Goal: Task Accomplishment & Management: Complete application form

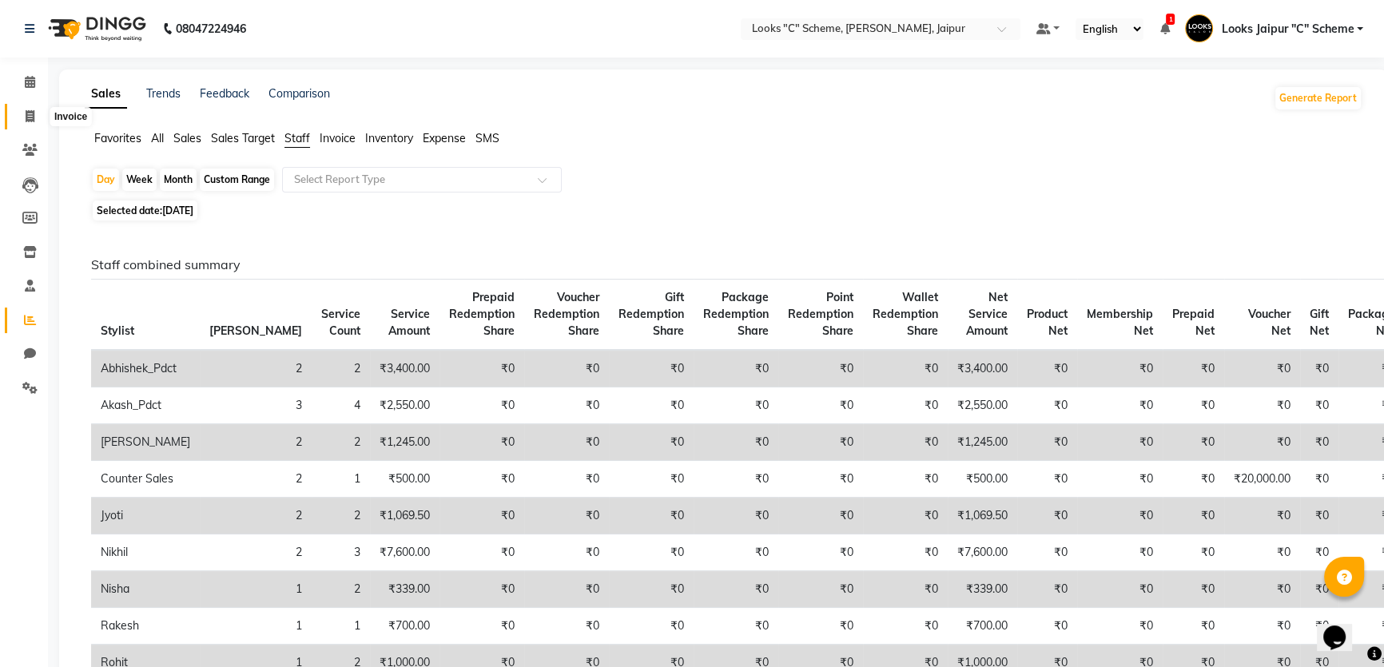
drag, startPoint x: 30, startPoint y: 119, endPoint x: 53, endPoint y: 115, distance: 23.5
click at [30, 120] on icon at bounding box center [30, 116] width 9 height 12
select select "service"
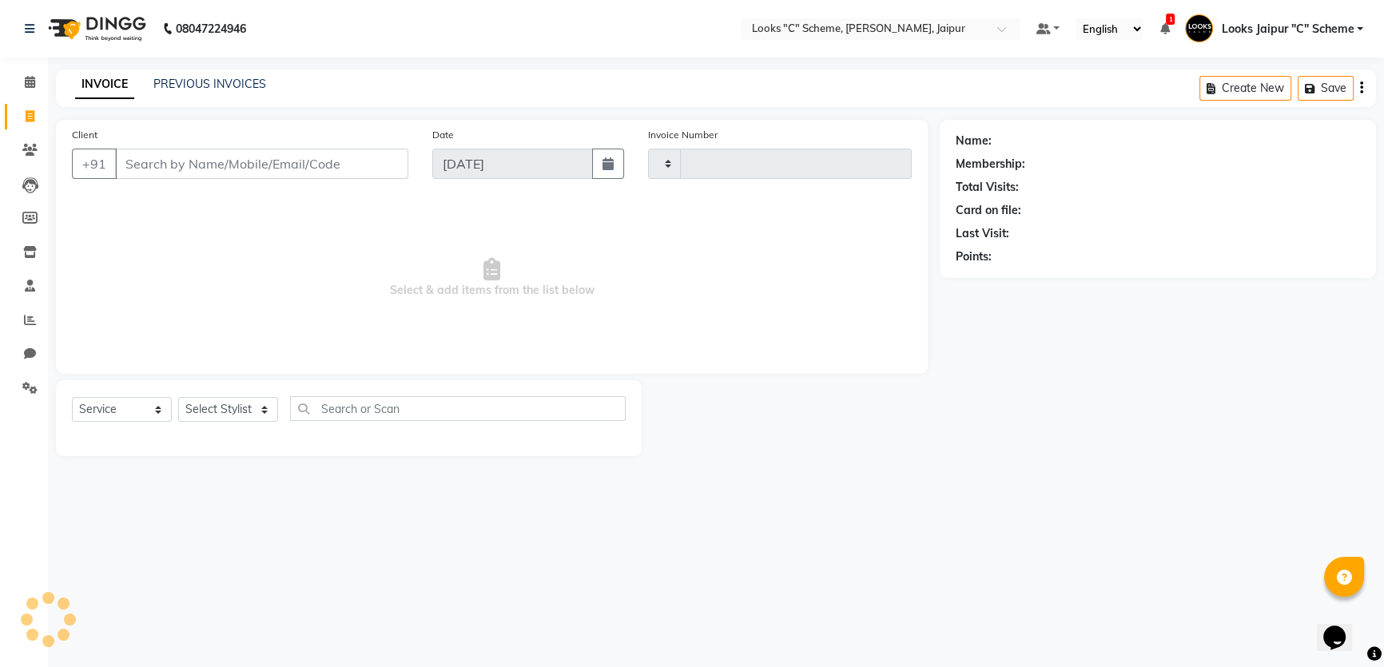
type input "4375"
select select "4315"
click at [215, 77] on link "PREVIOUS INVOICES" at bounding box center [209, 84] width 113 height 14
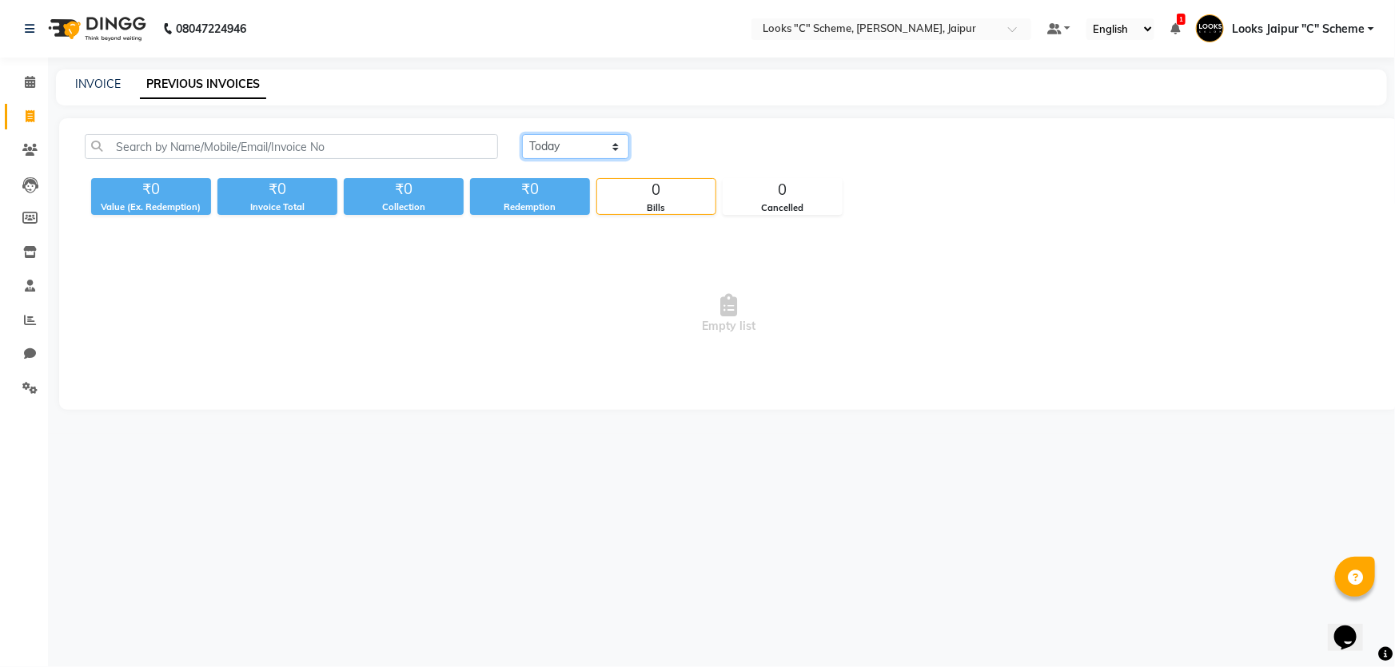
click at [529, 149] on select "Today Yesterday Custom Range" at bounding box center [575, 146] width 107 height 25
select select "yesterday"
click at [522, 134] on select "Today Yesterday Custom Range" at bounding box center [575, 146] width 107 height 25
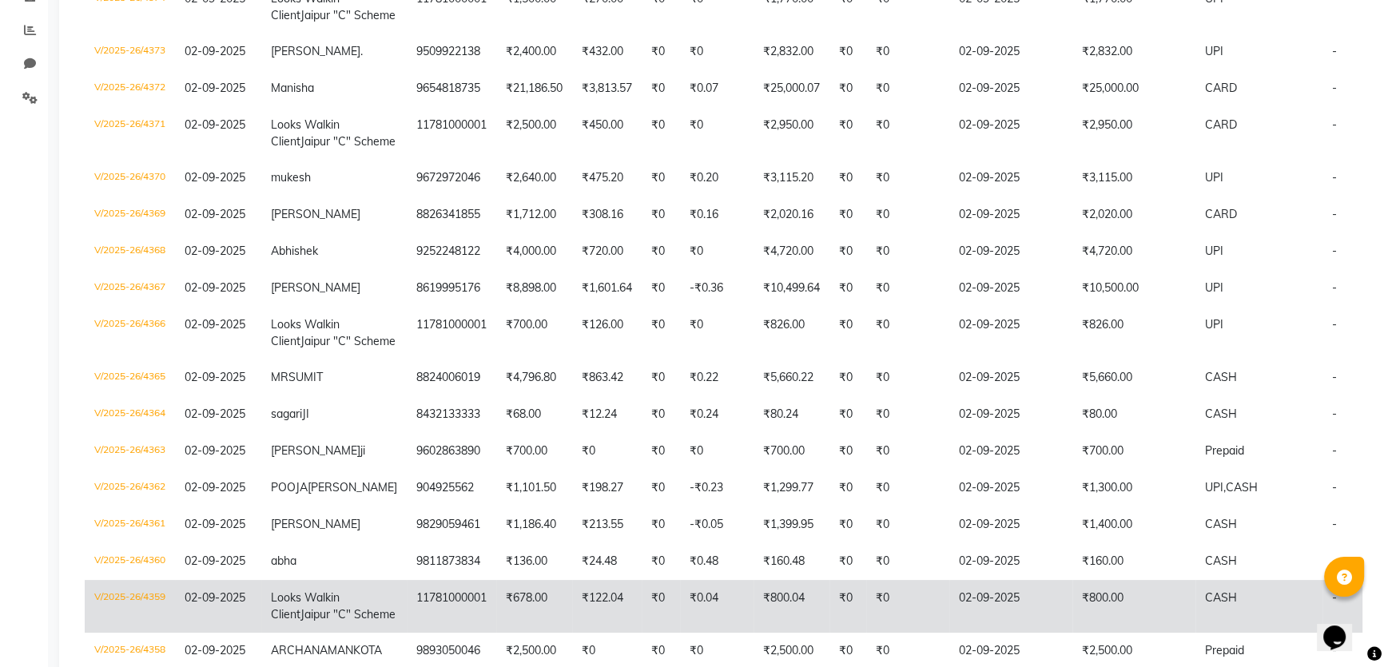
scroll to position [595, 0]
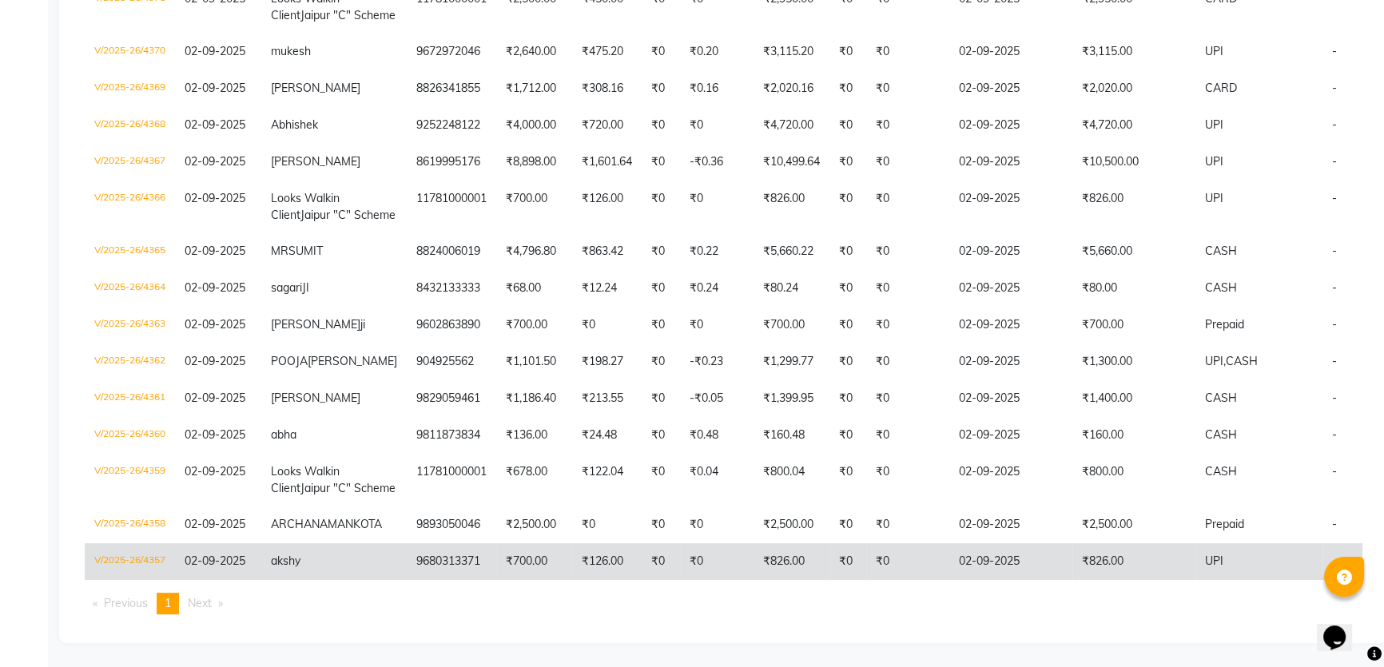
click at [949, 547] on td "02-09-2025" at bounding box center [1010, 561] width 123 height 37
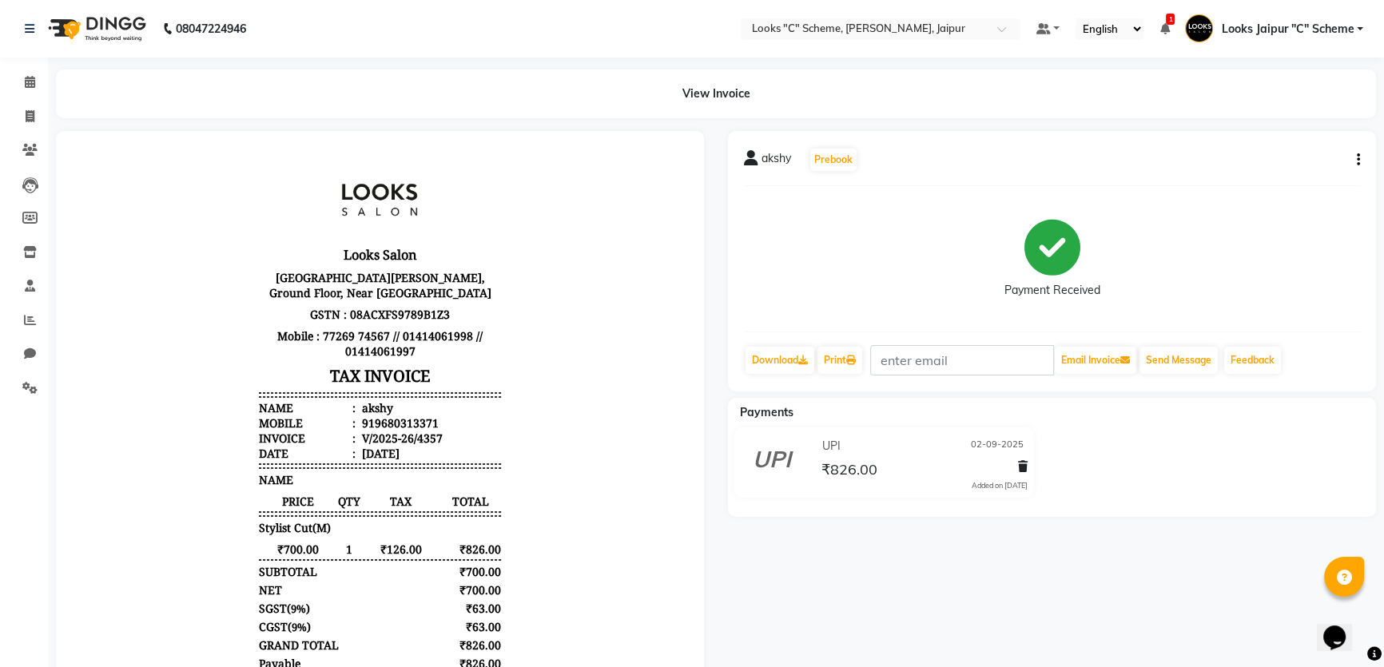
click at [1358, 160] on icon "button" at bounding box center [1358, 160] width 3 height 1
drag, startPoint x: 361, startPoint y: 436, endPoint x: 423, endPoint y: 435, distance: 61.5
click at [423, 431] on div "919680313371" at bounding box center [399, 423] width 80 height 15
copy div "9680313371"
click at [24, 110] on span at bounding box center [30, 117] width 28 height 18
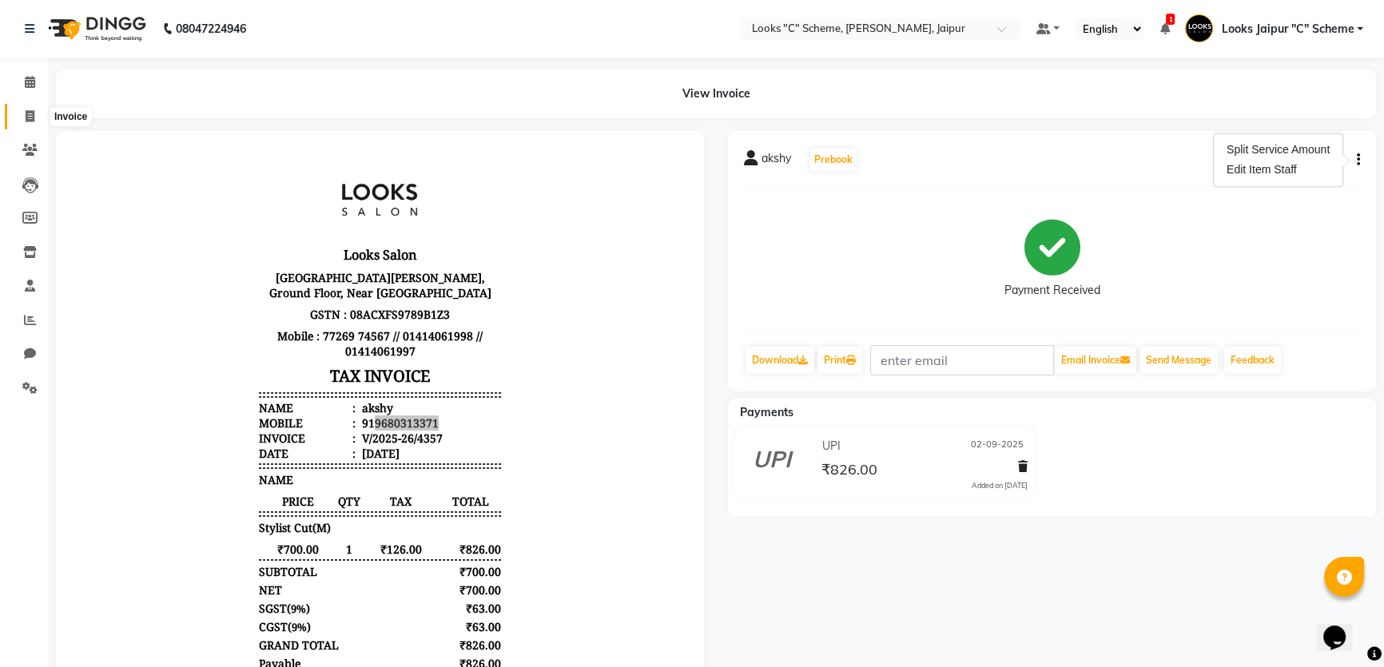
select select "service"
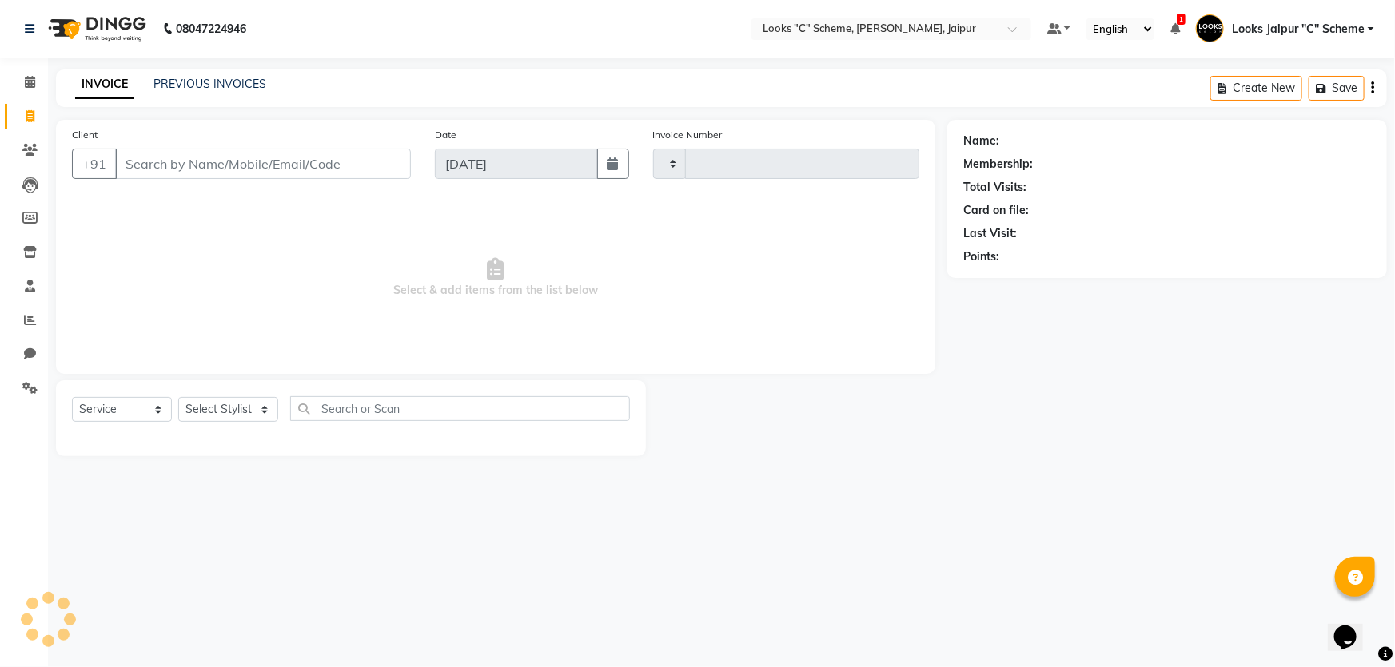
type input "4375"
select select "4315"
type input "9680313371"
select select "1: Object"
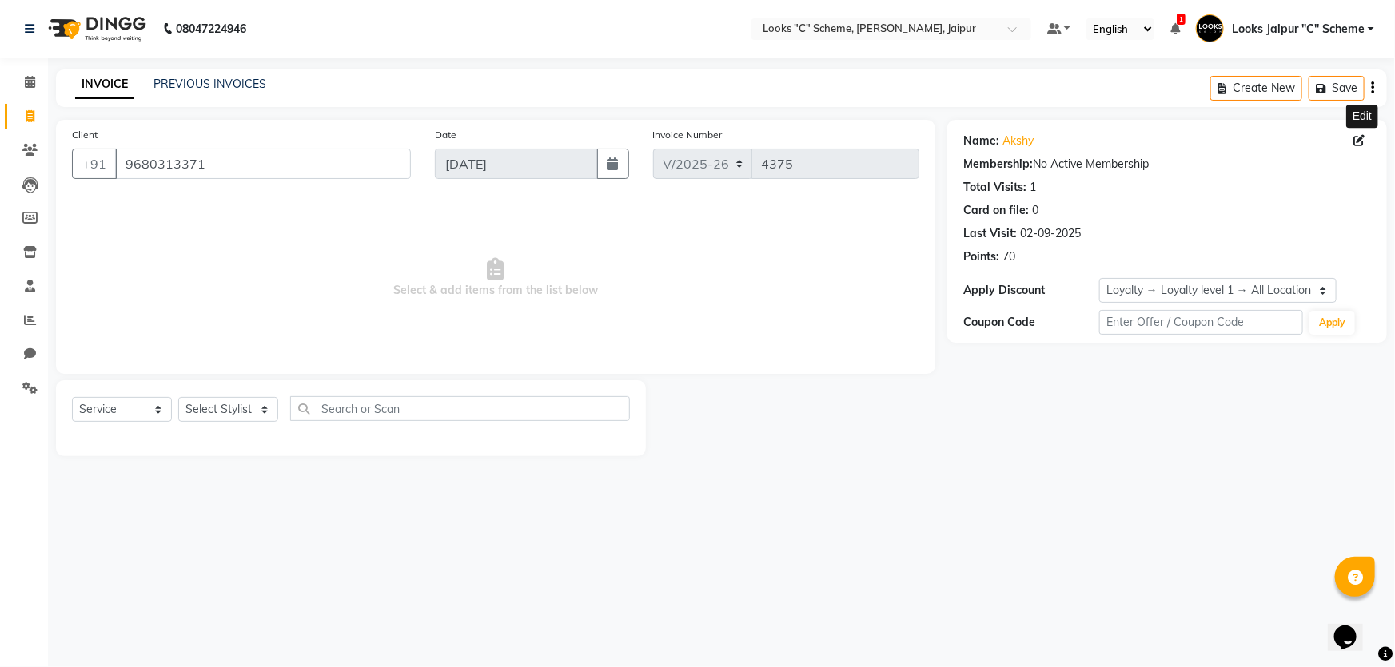
click at [1361, 140] on icon at bounding box center [1358, 140] width 11 height 11
select select "[DEMOGRAPHIC_DATA]"
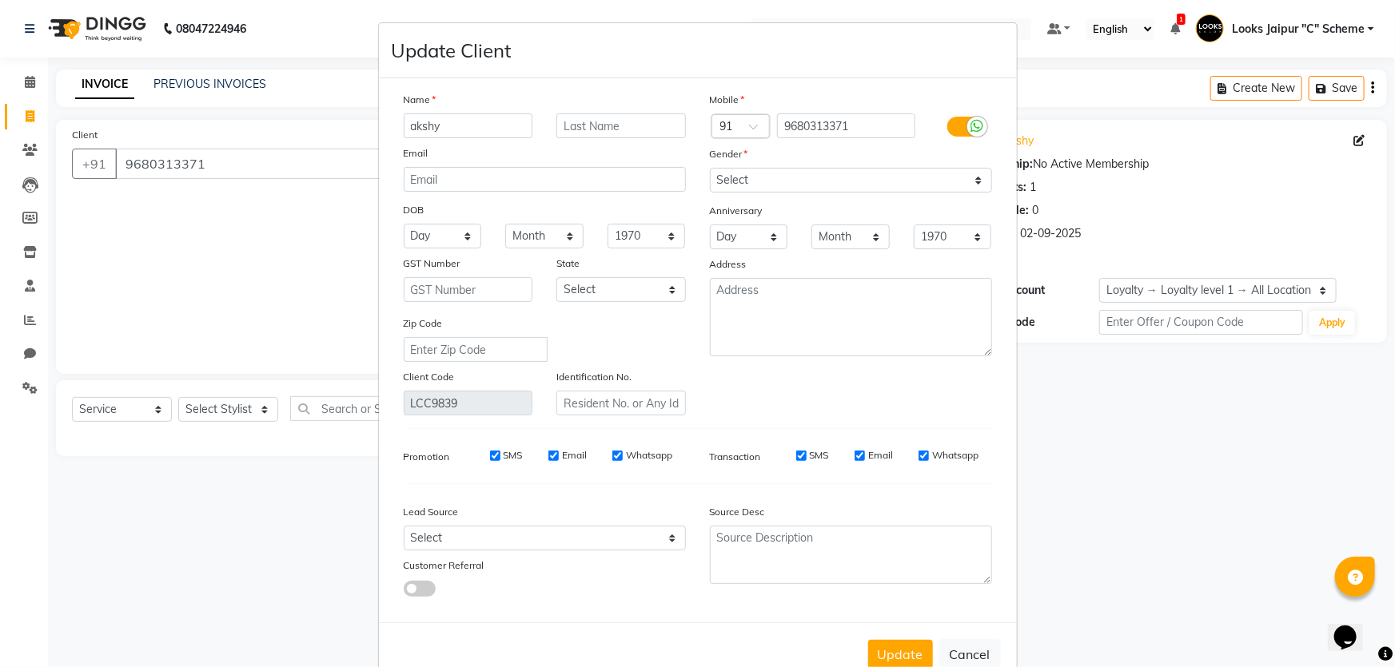
click at [454, 127] on input "akshy" at bounding box center [468, 125] width 129 height 25
type input "a"
type input "mukesh"
click at [905, 658] on button "Update" at bounding box center [900, 654] width 65 height 29
select select
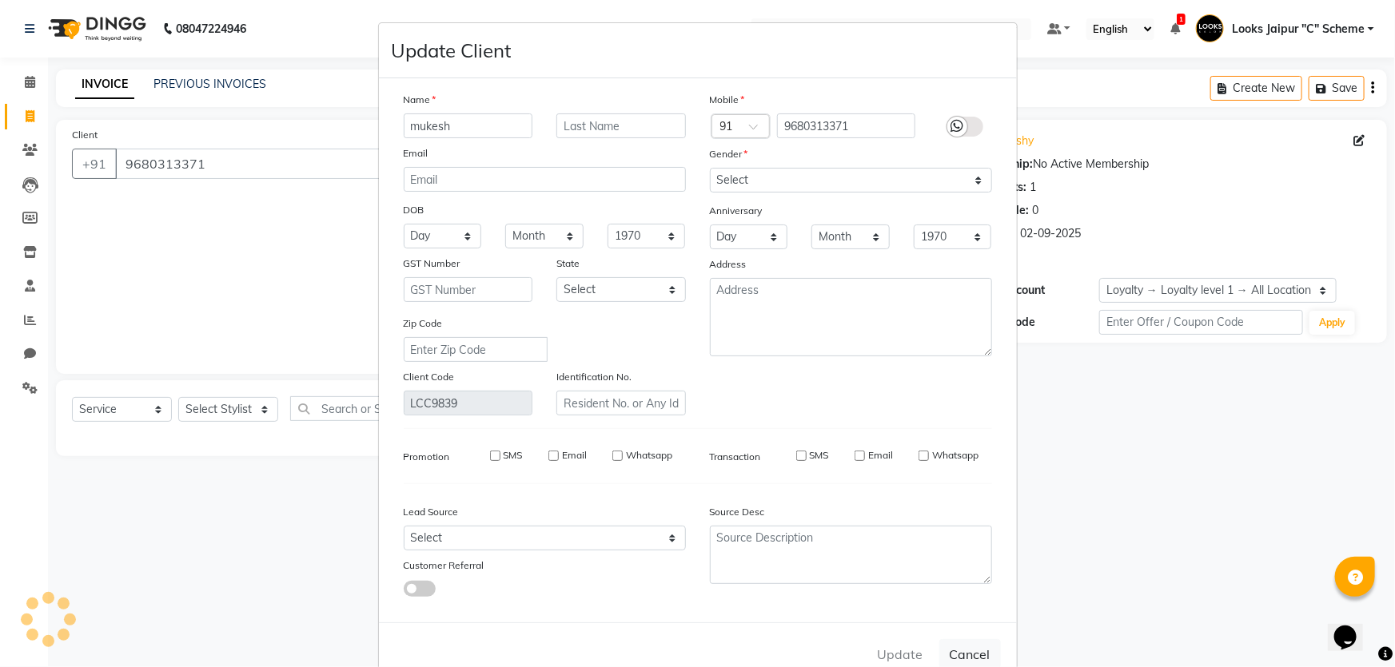
select select
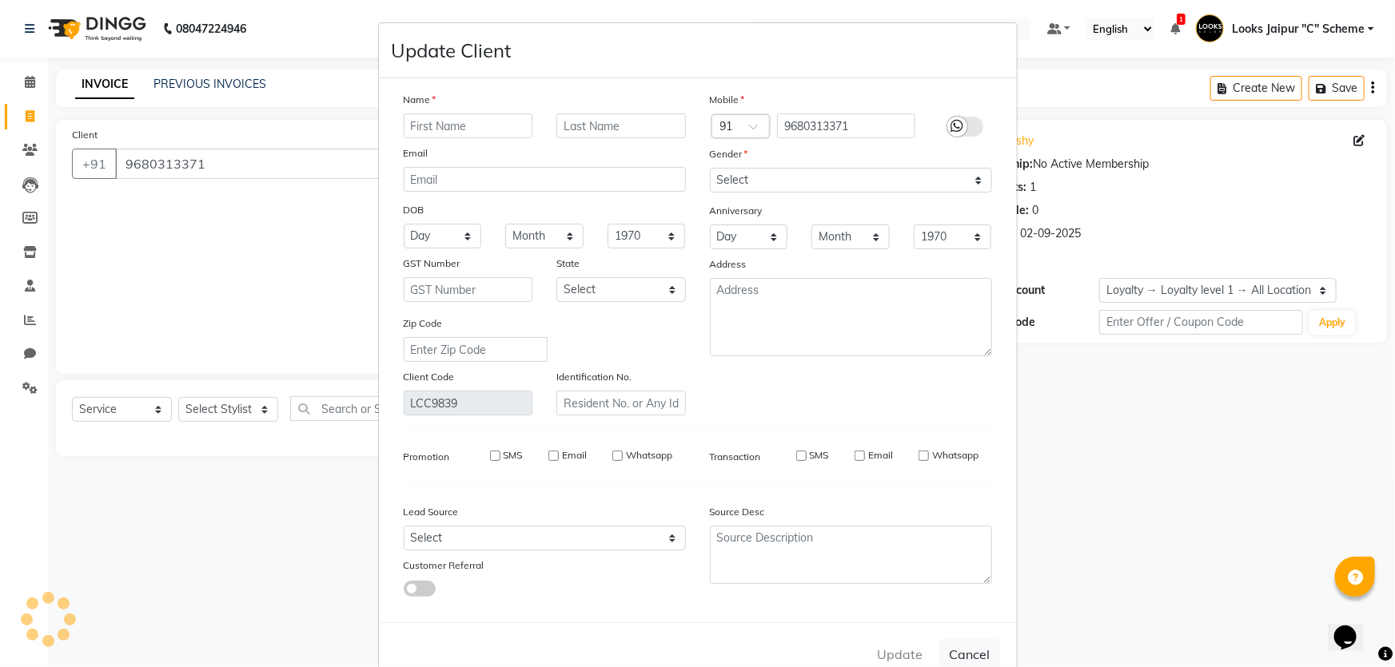
select select
checkbox input "false"
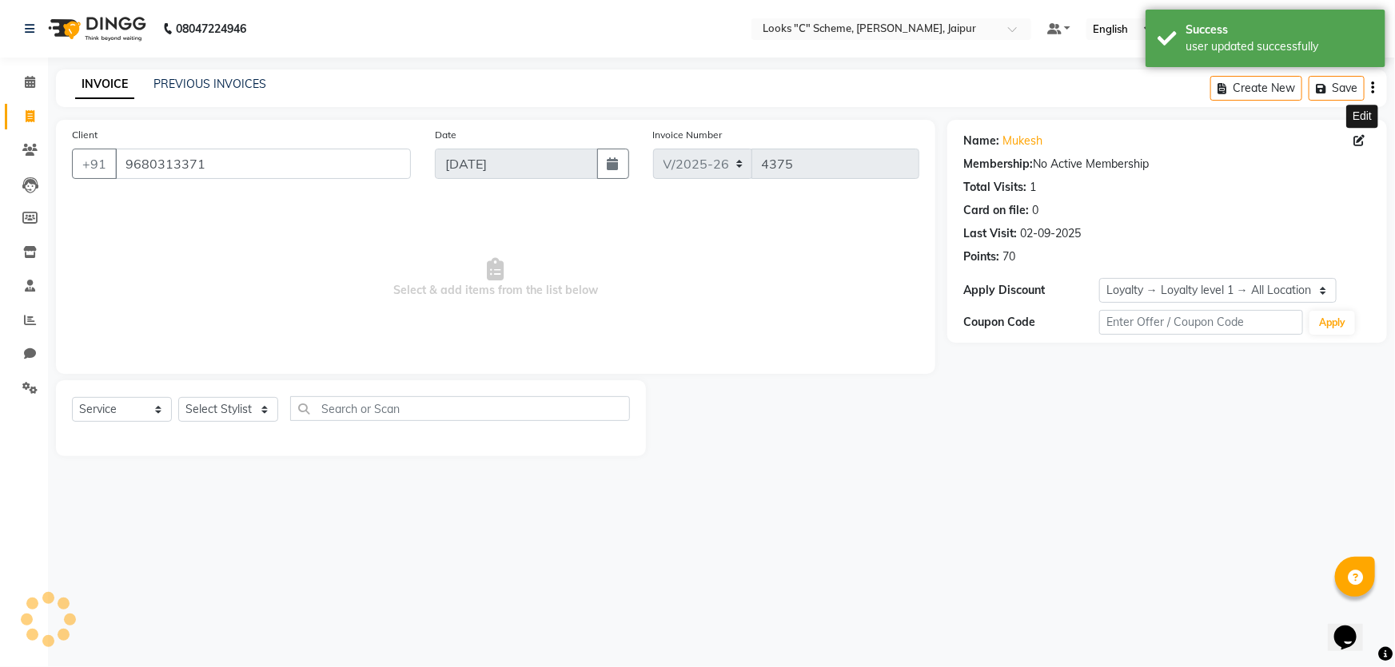
select select "1: Object"
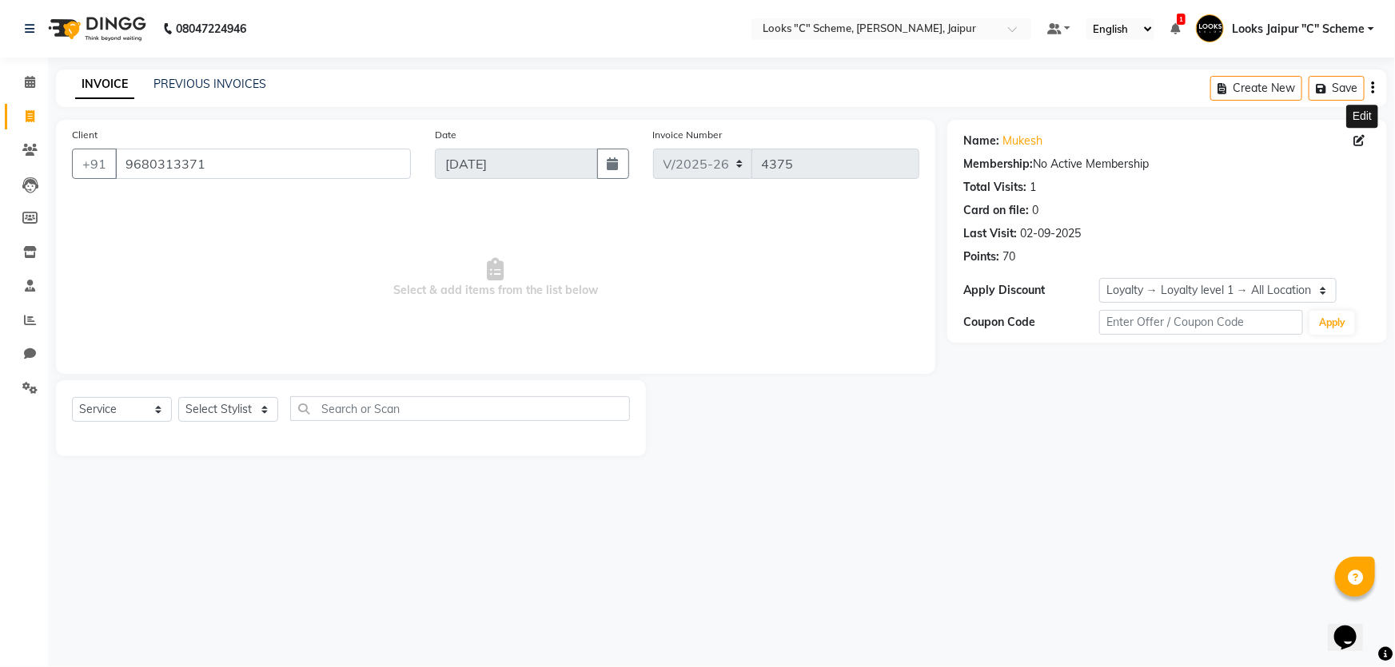
click at [1359, 136] on icon at bounding box center [1358, 140] width 11 height 11
select select "[DEMOGRAPHIC_DATA]"
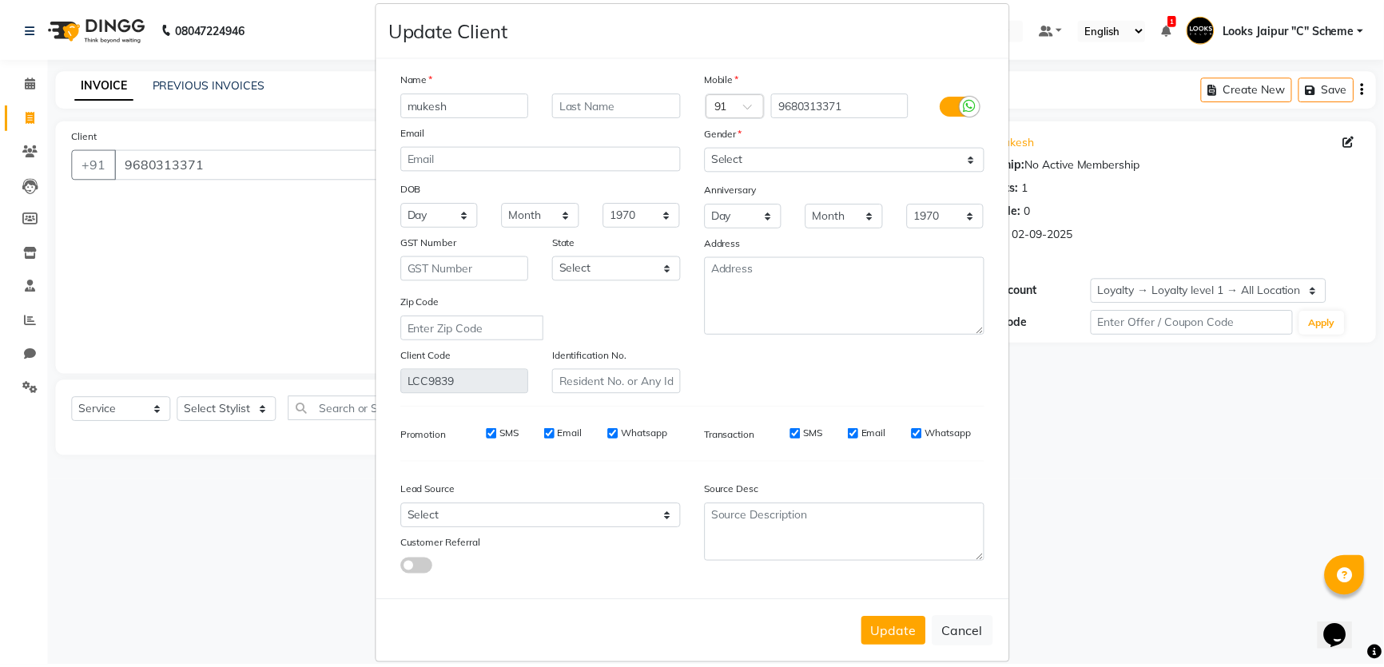
scroll to position [46, 0]
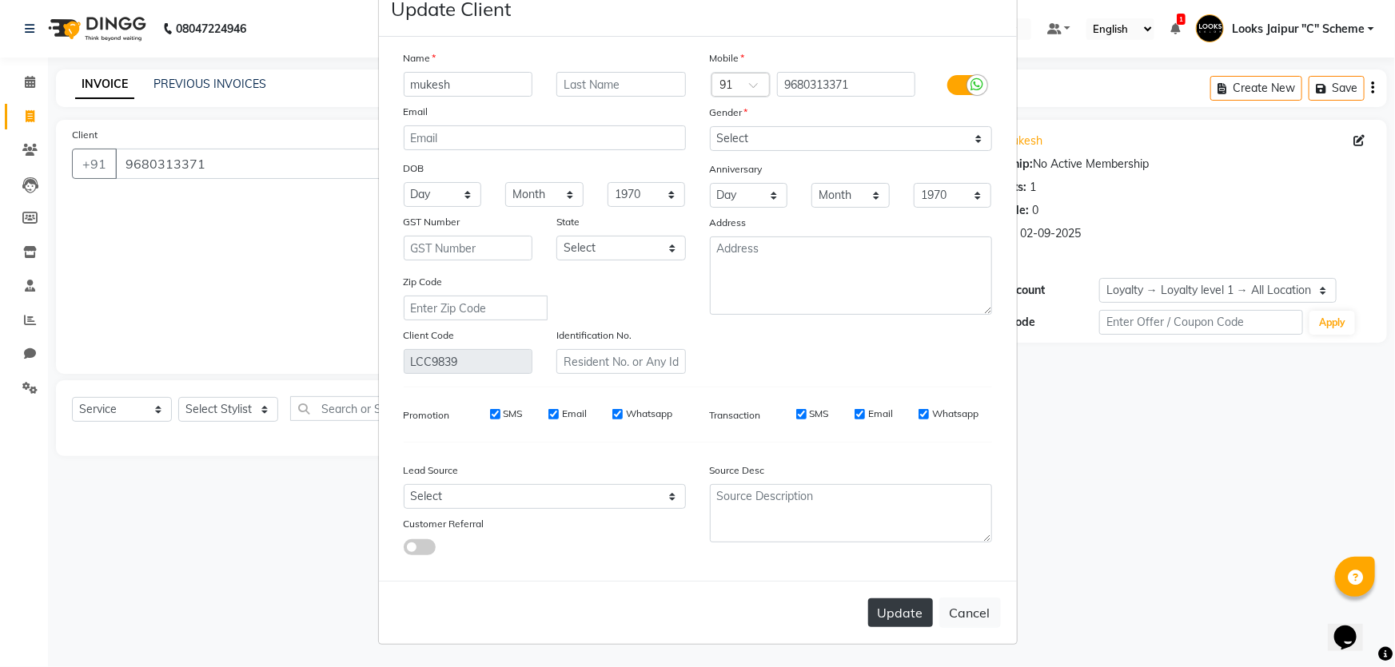
click at [896, 611] on button "Update" at bounding box center [900, 613] width 65 height 29
select select
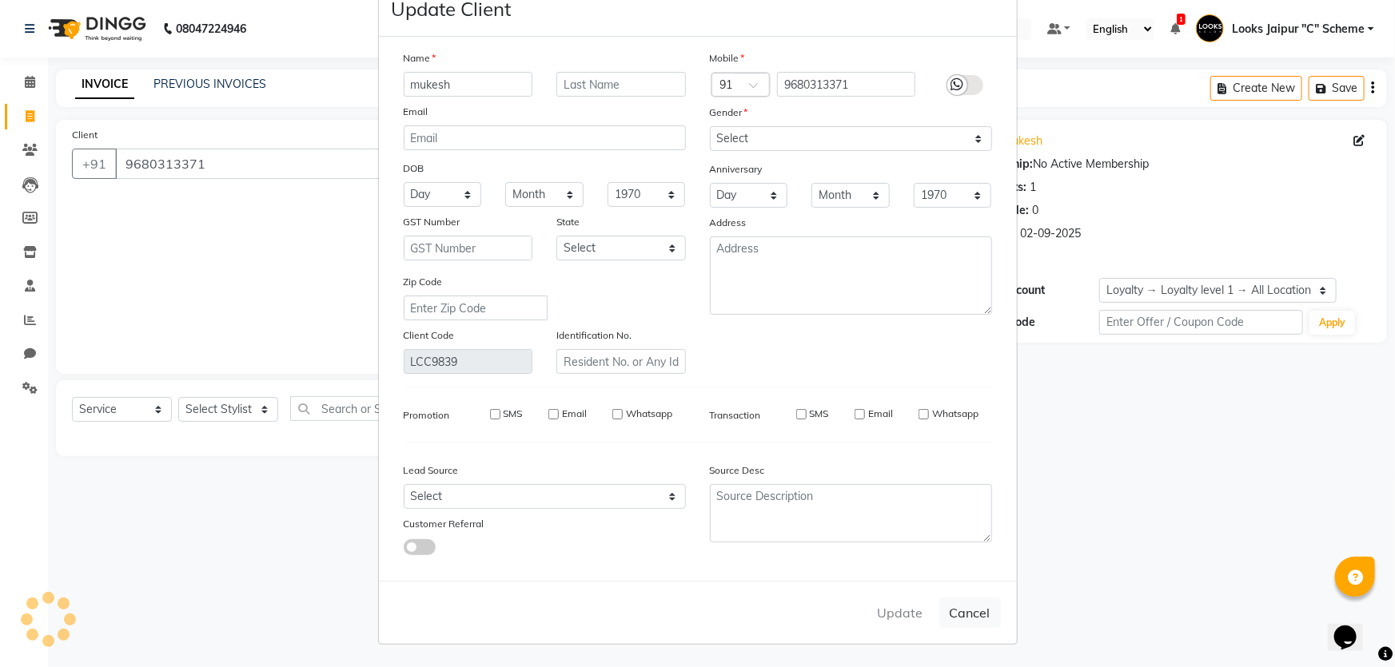
select select
checkbox input "false"
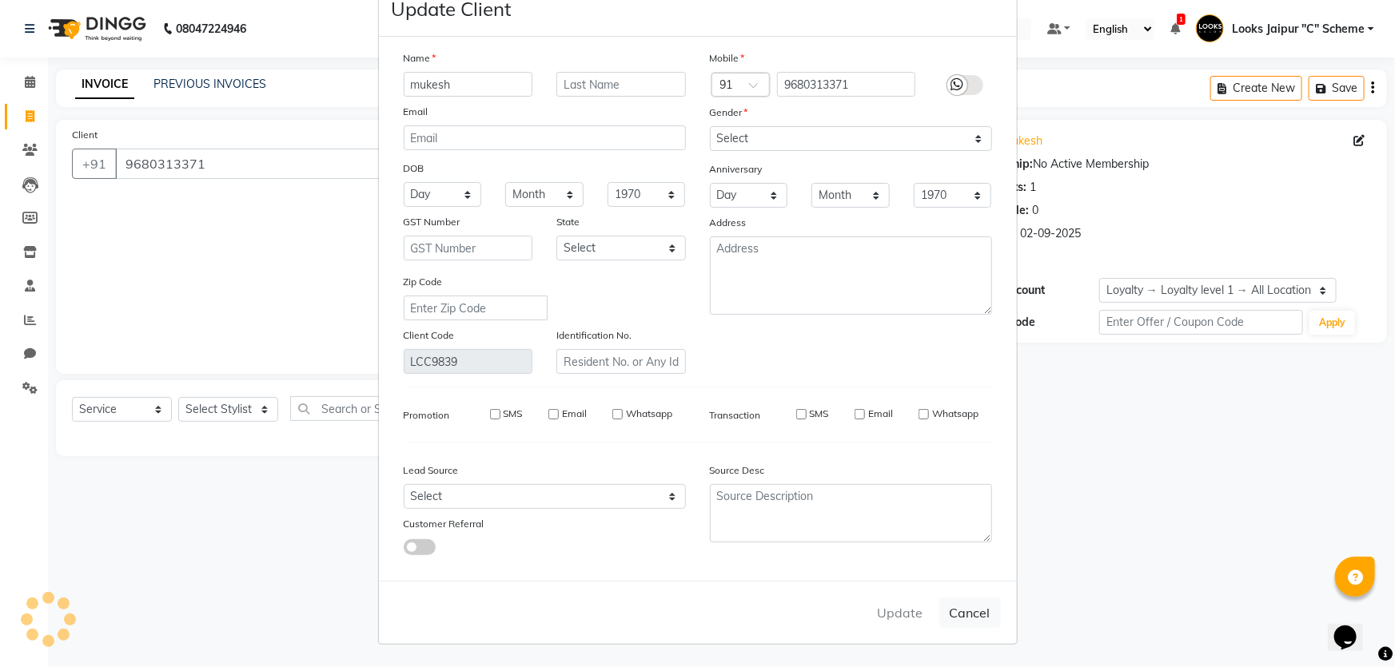
checkbox input "false"
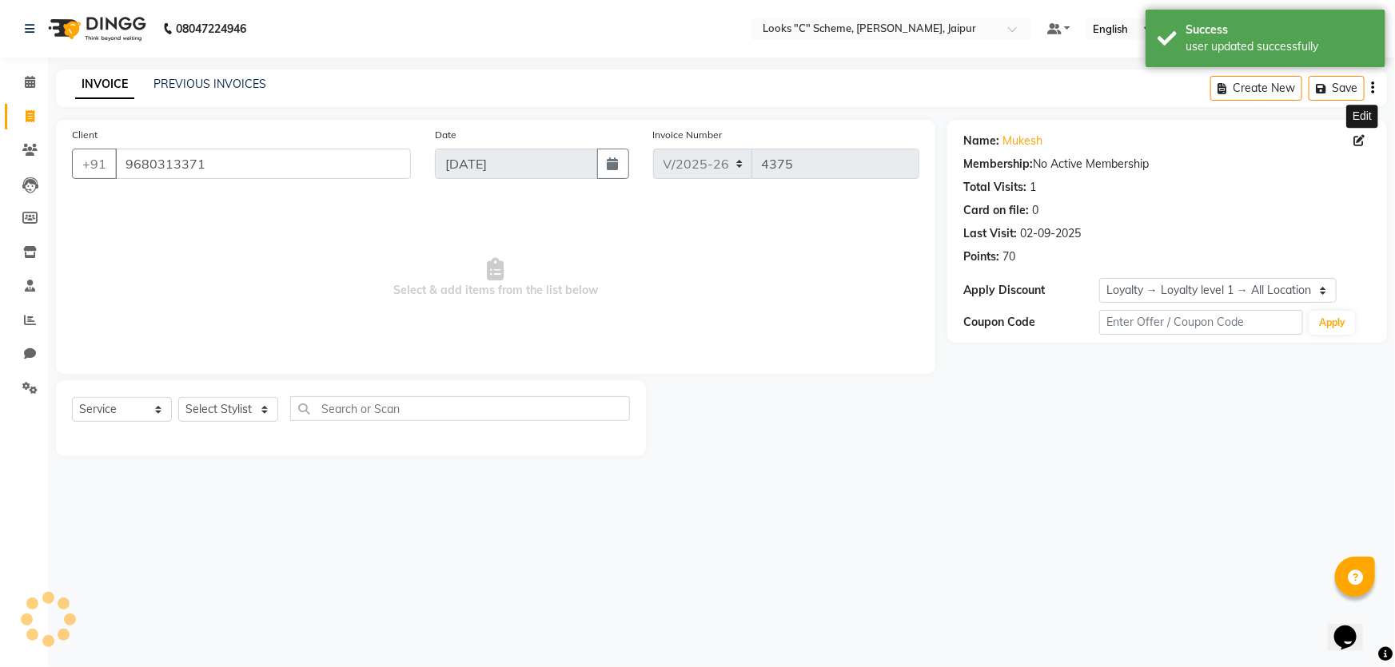
select select "1: Object"
click at [28, 110] on icon at bounding box center [30, 116] width 9 height 12
select select "service"
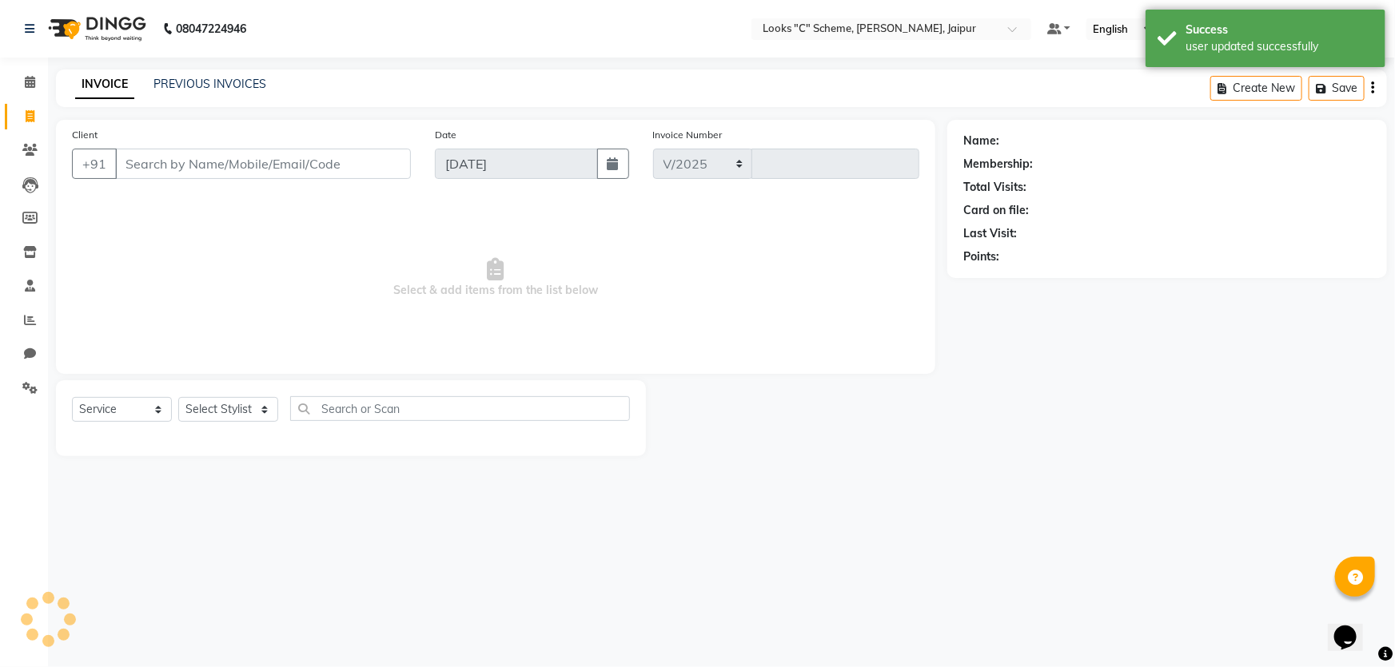
select select "4315"
type input "4375"
click at [199, 76] on div "PREVIOUS INVOICES" at bounding box center [209, 84] width 113 height 17
click at [232, 77] on link "PREVIOUS INVOICES" at bounding box center [209, 84] width 113 height 14
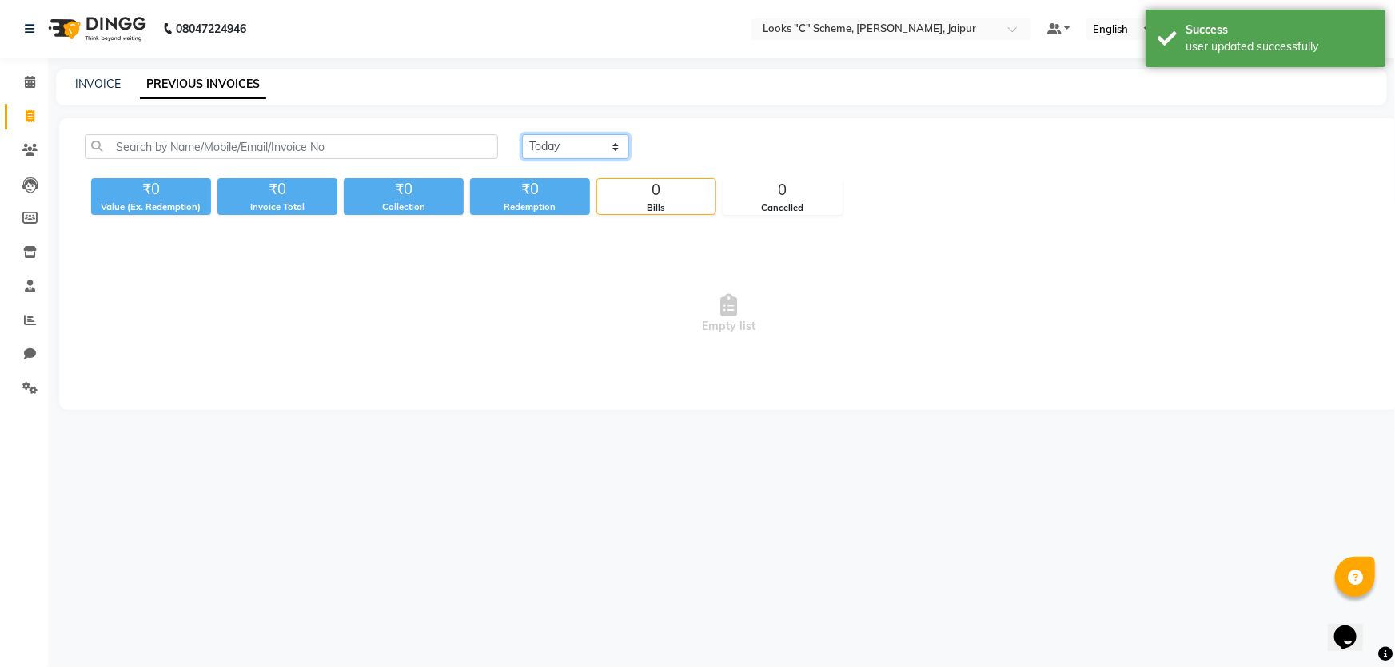
click at [572, 141] on select "[DATE] [DATE] Custom Range" at bounding box center [575, 146] width 107 height 25
select select "[DATE]"
click at [522, 134] on select "[DATE] [DATE] Custom Range" at bounding box center [575, 146] width 107 height 25
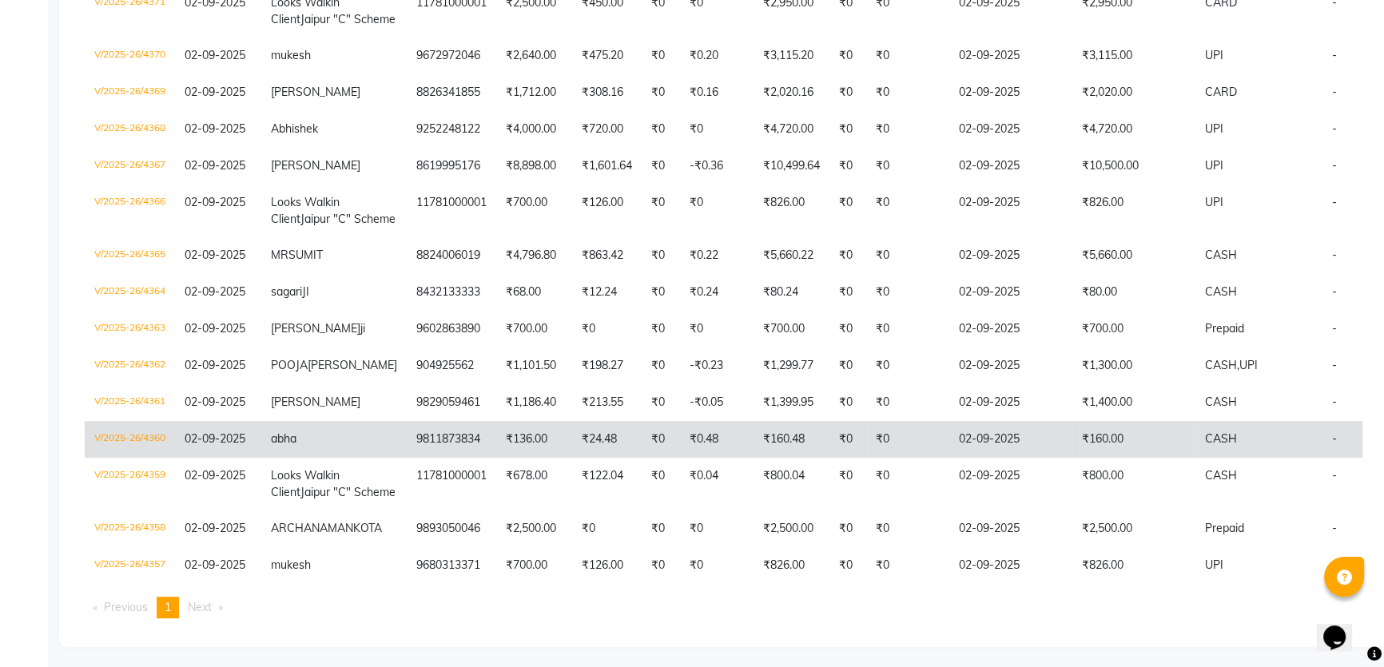
scroll to position [595, 0]
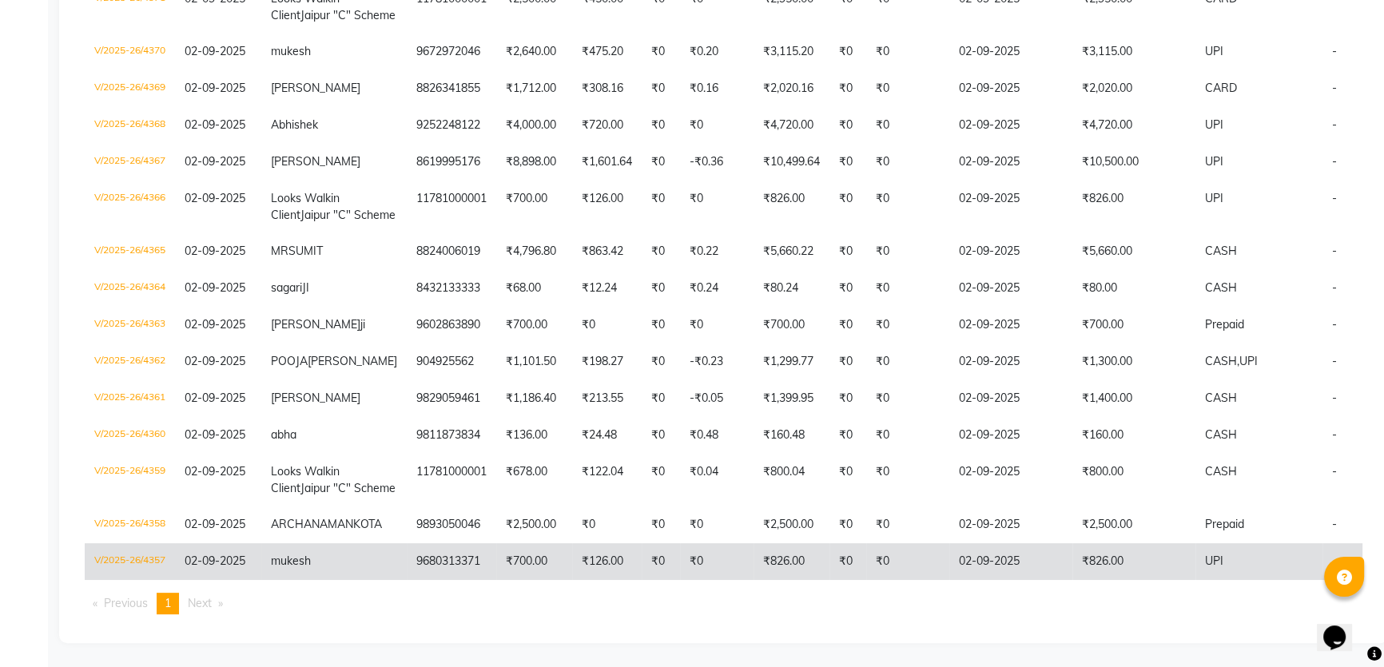
click at [680, 559] on td "₹0" at bounding box center [717, 561] width 74 height 37
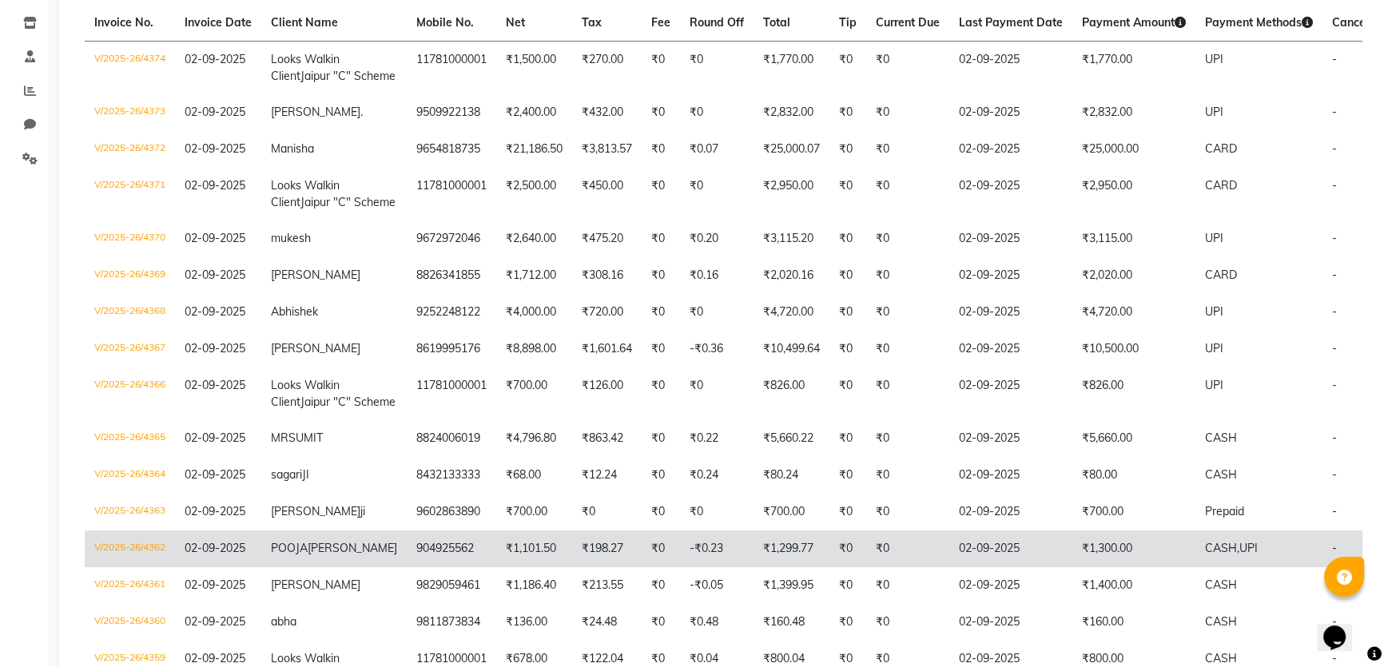
scroll to position [0, 0]
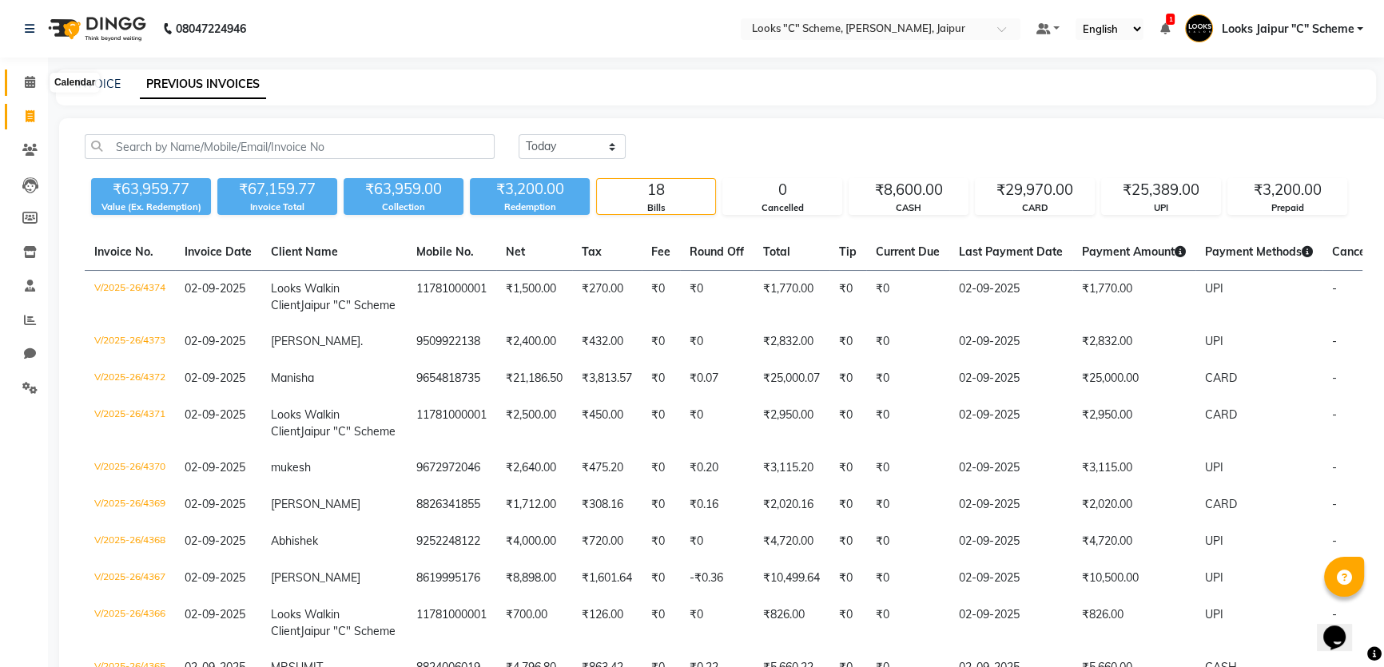
click at [16, 84] on span at bounding box center [30, 83] width 28 height 18
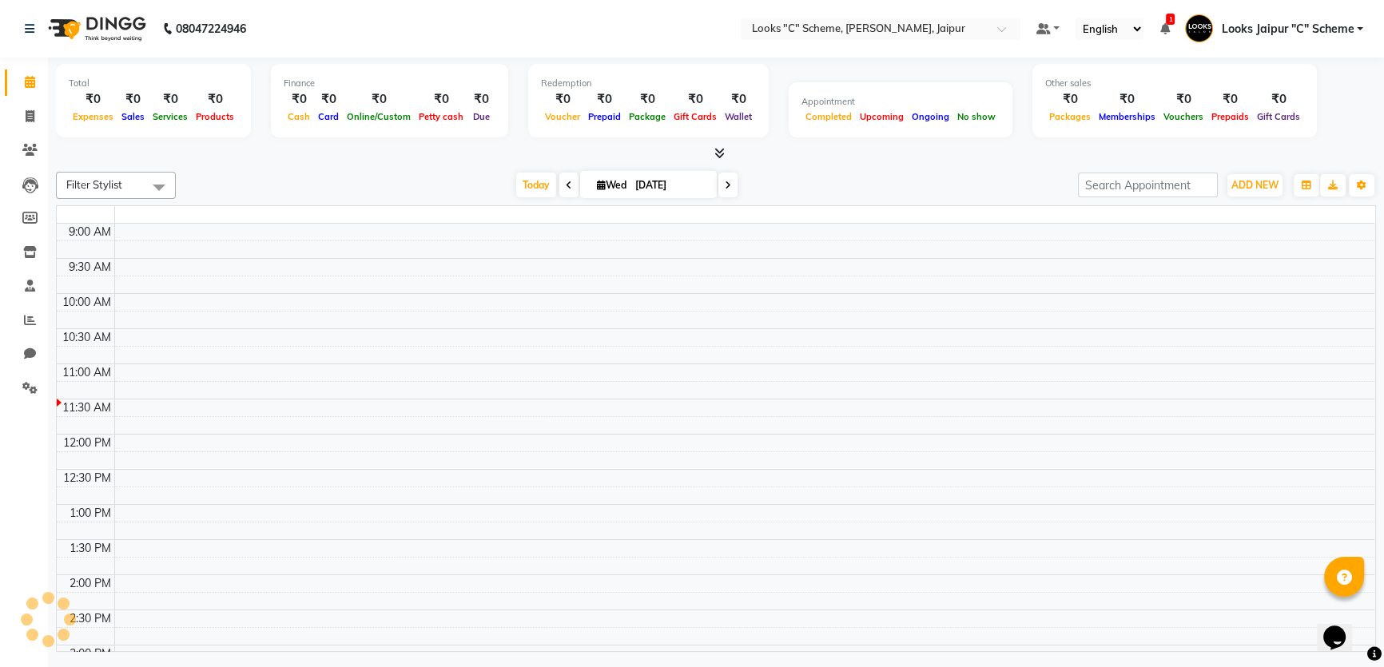
click at [42, 83] on span at bounding box center [30, 83] width 28 height 18
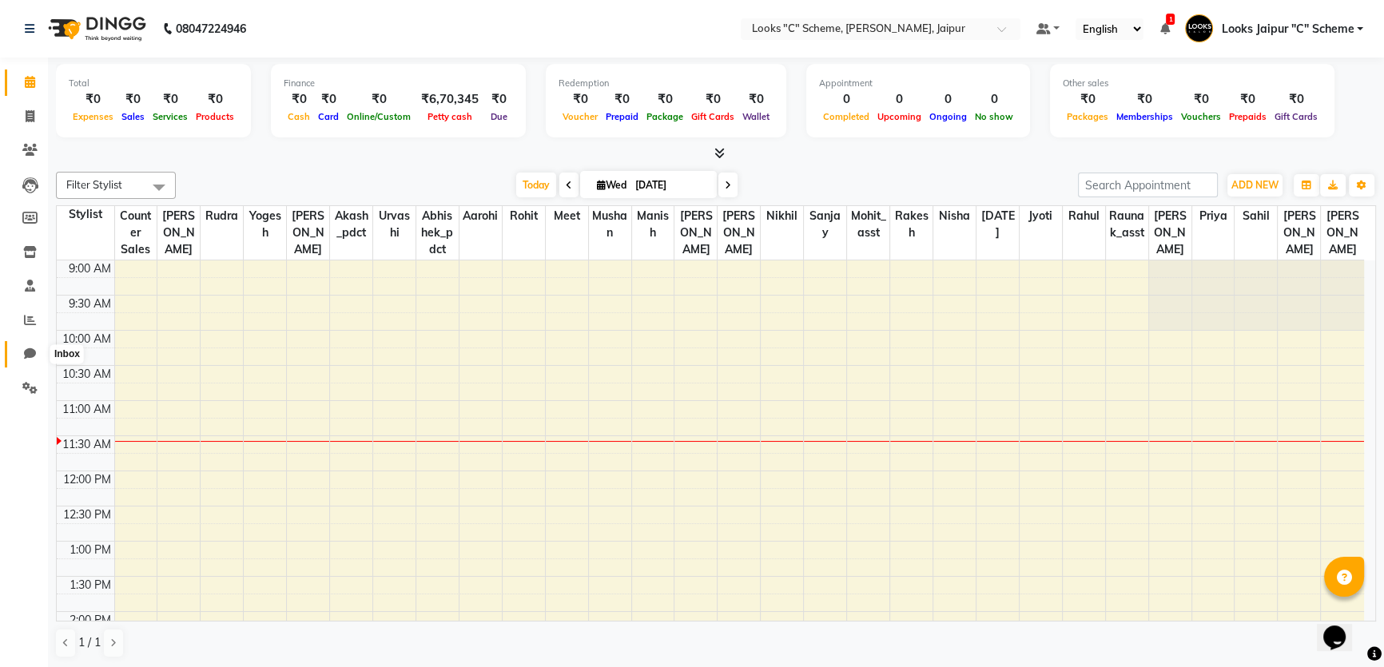
click at [27, 356] on icon at bounding box center [30, 354] width 12 height 12
select select "100"
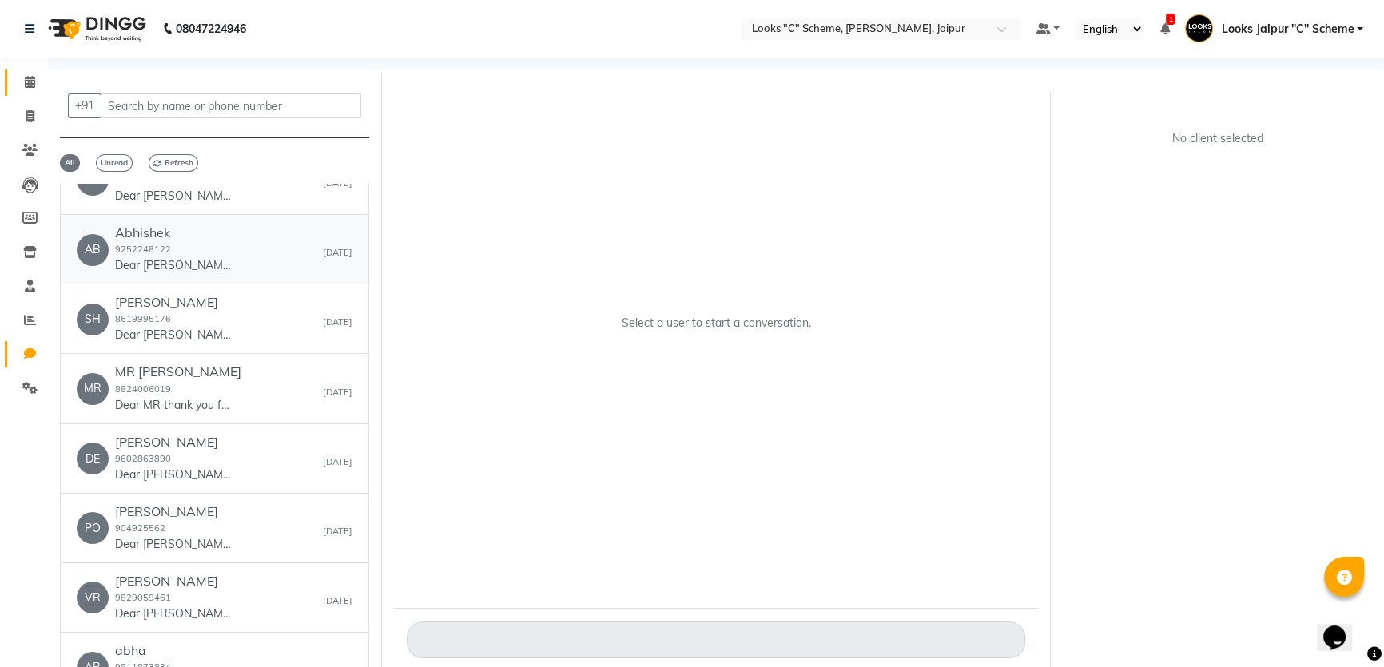
scroll to position [72, 0]
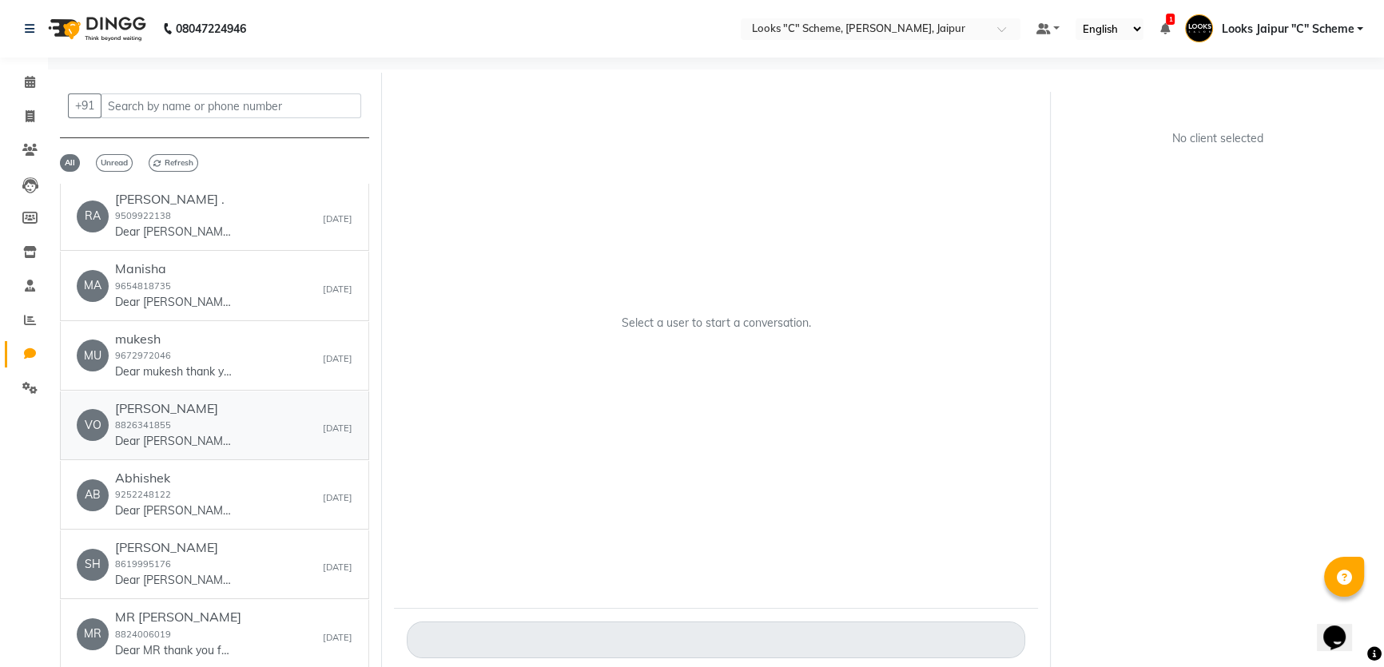
click at [323, 425] on small "[DATE]" at bounding box center [338, 429] width 30 height 14
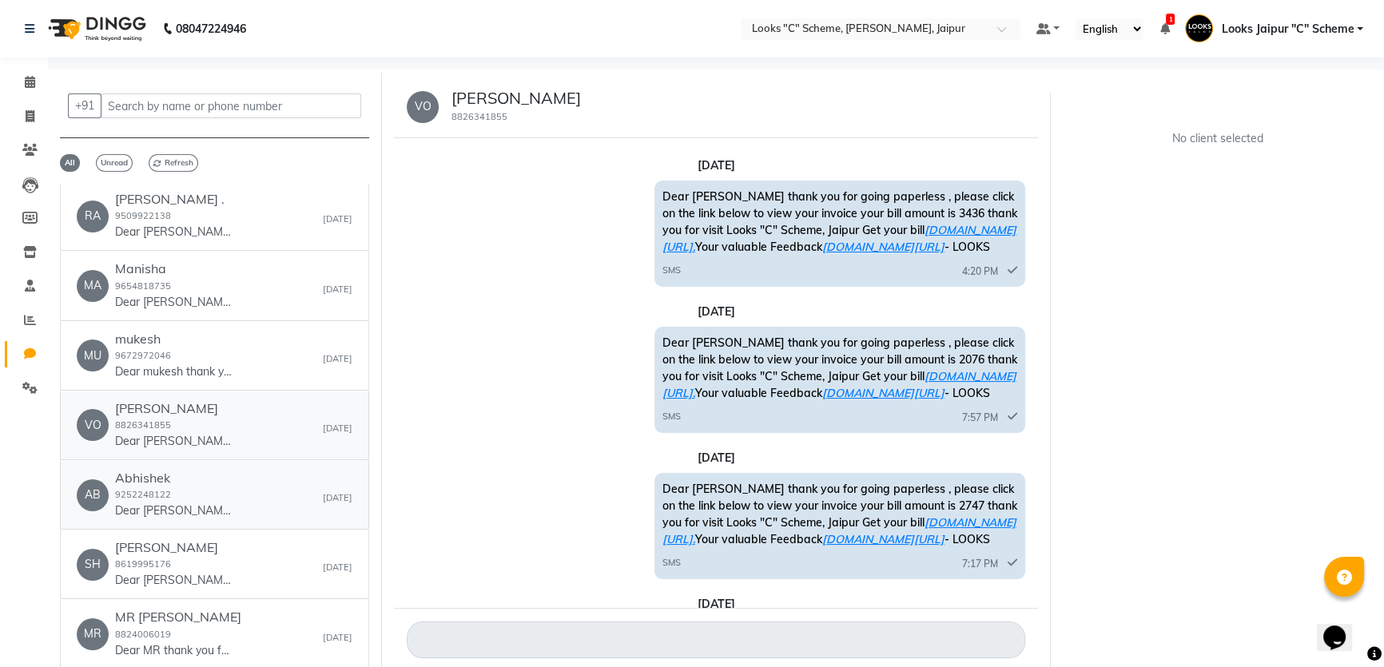
scroll to position [975, 0]
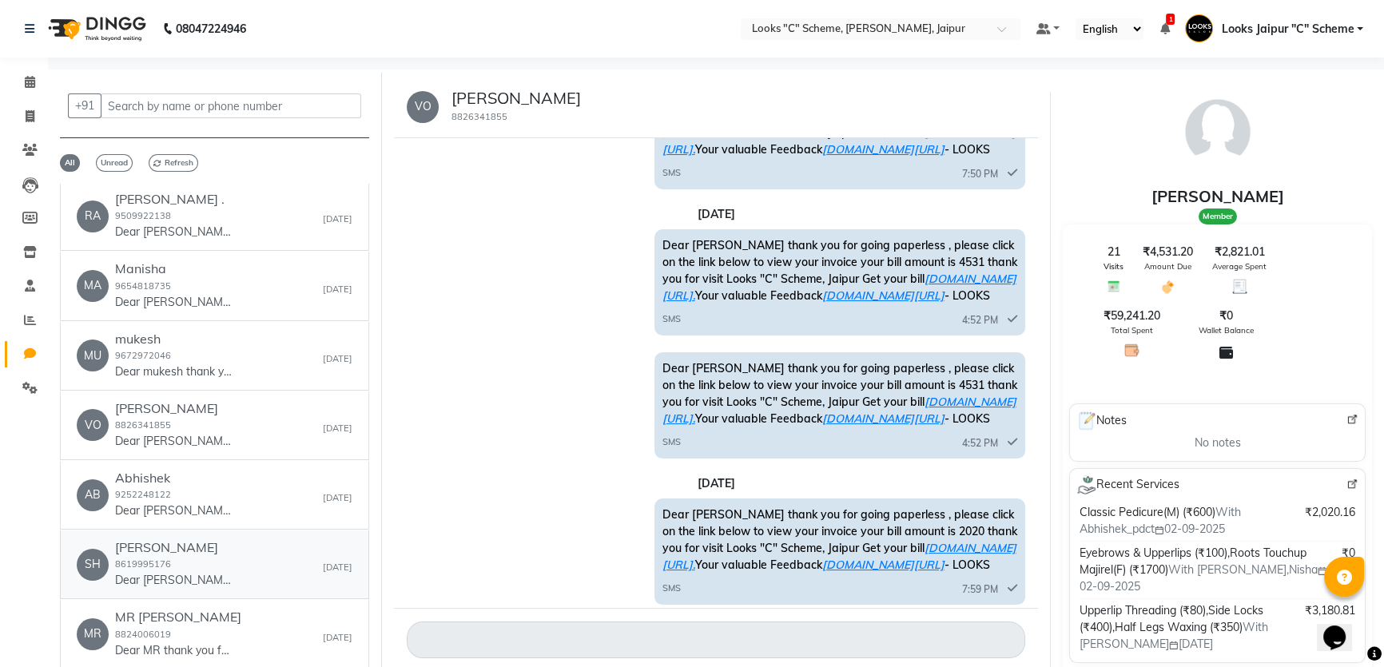
click at [302, 543] on div "SH [PERSON_NAME] 8619995176 Dear [PERSON_NAME] thank you for going paperless , …" at bounding box center [215, 564] width 276 height 49
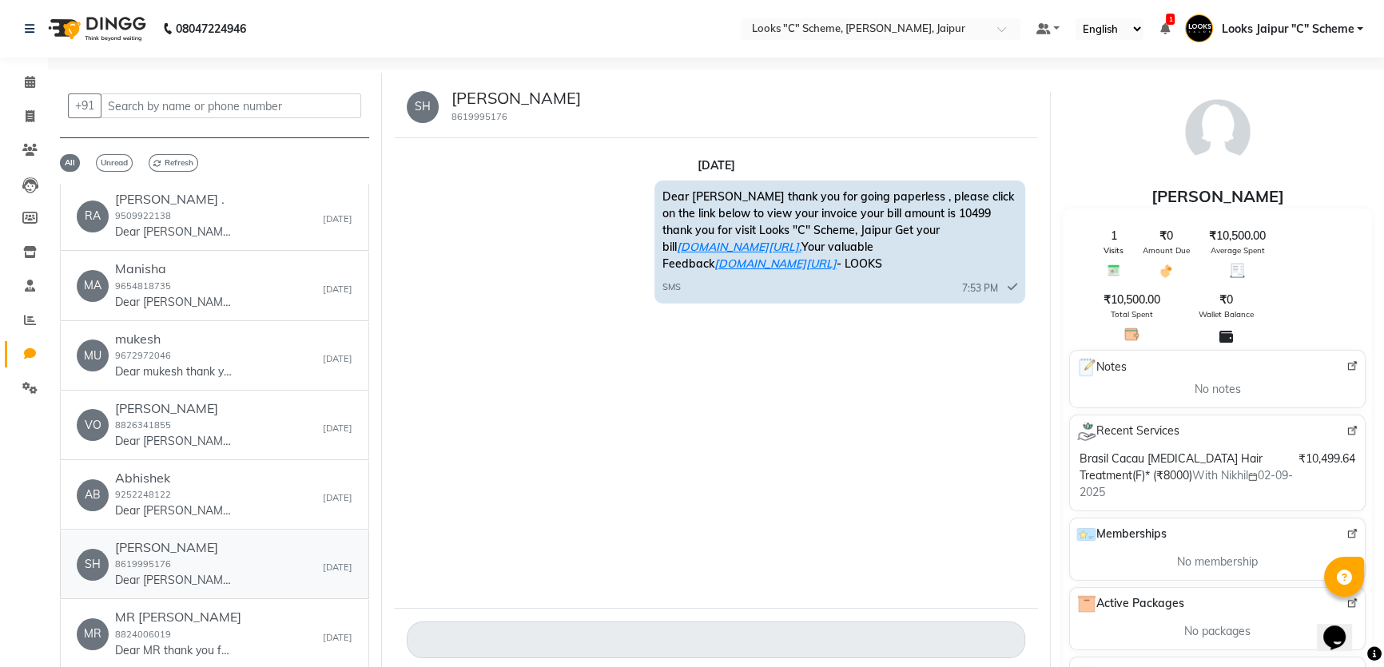
scroll to position [217, 0]
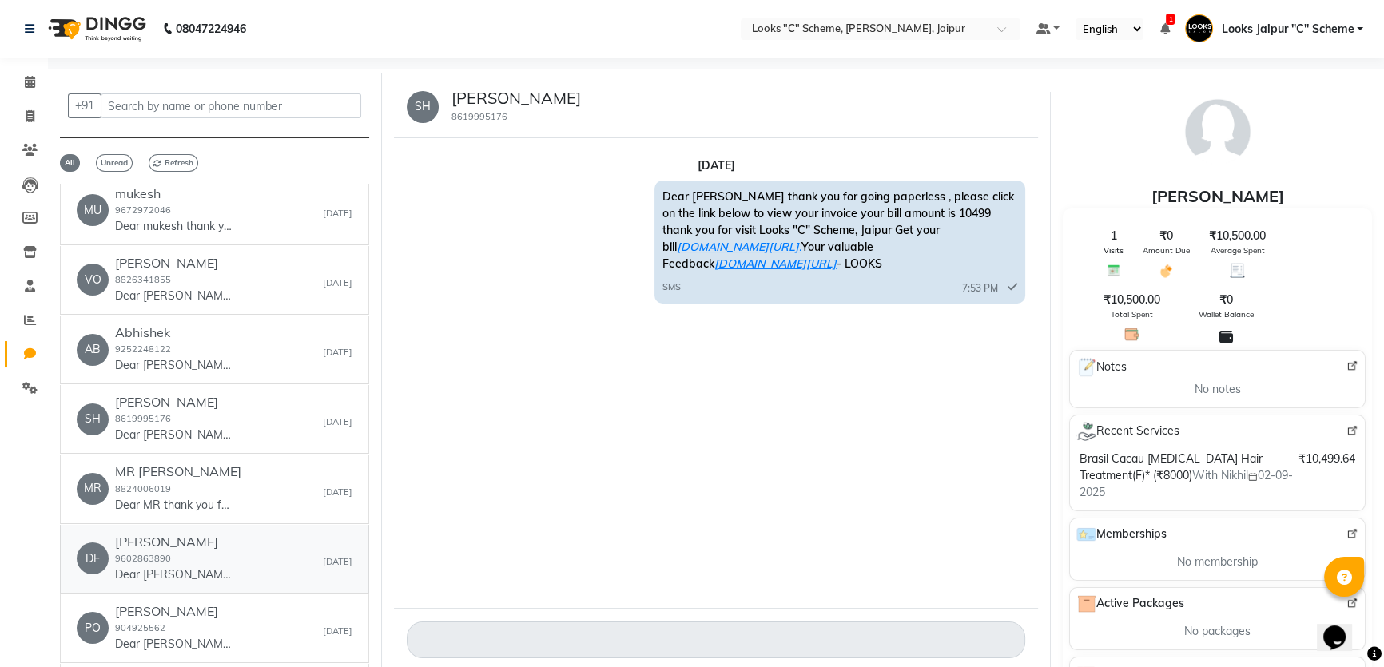
click at [298, 569] on div "DE [PERSON_NAME] 9602863890 Dear [PERSON_NAME] thank you for going paperless , …" at bounding box center [215, 559] width 276 height 49
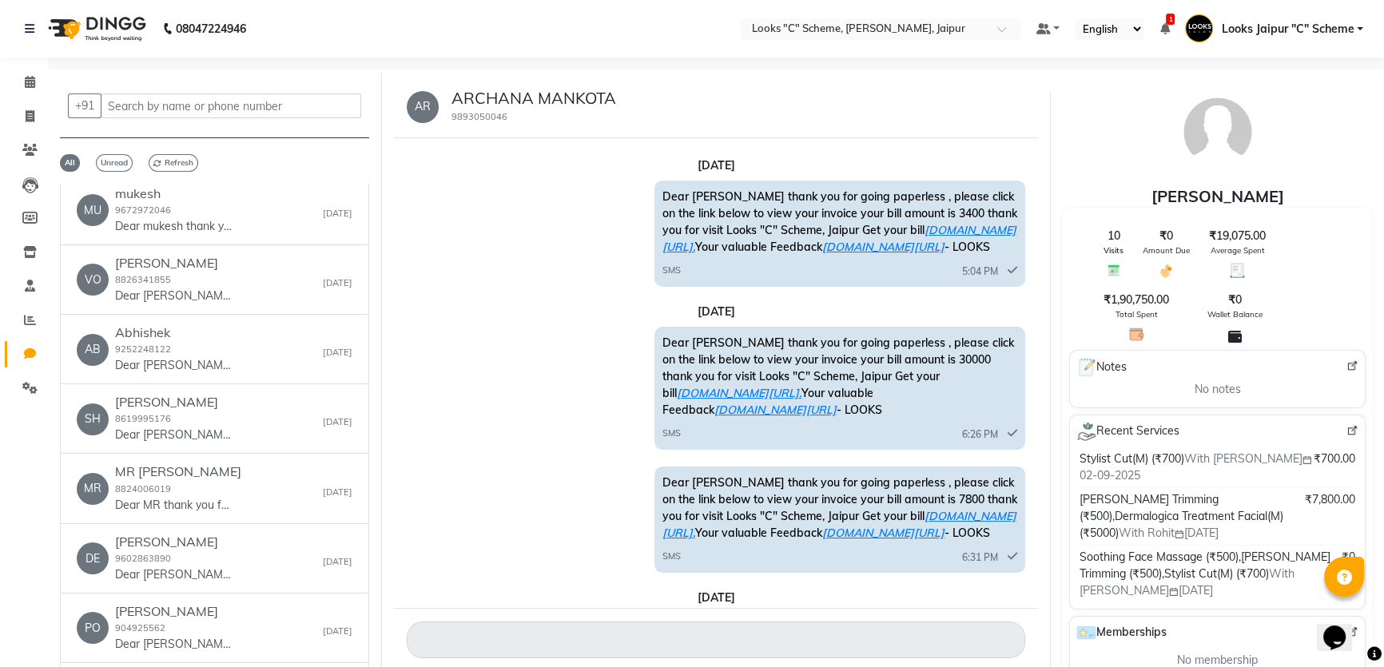
scroll to position [508, 0]
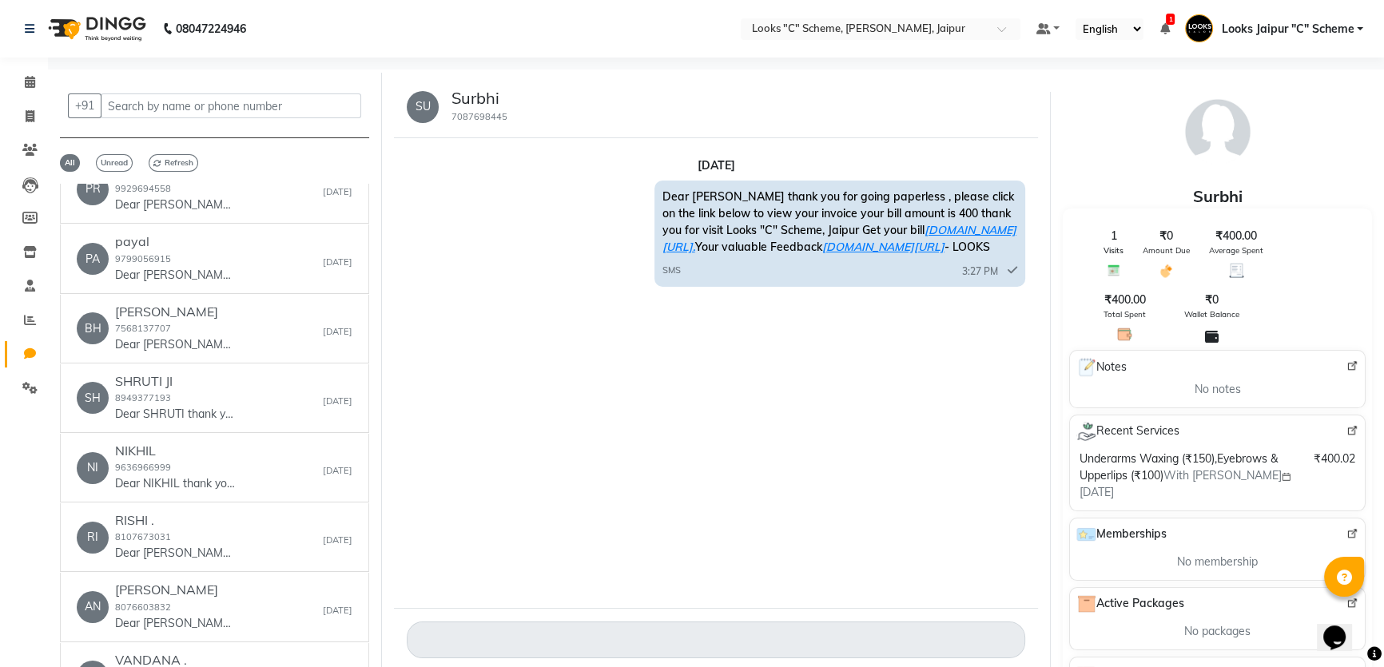
scroll to position [6537, 0]
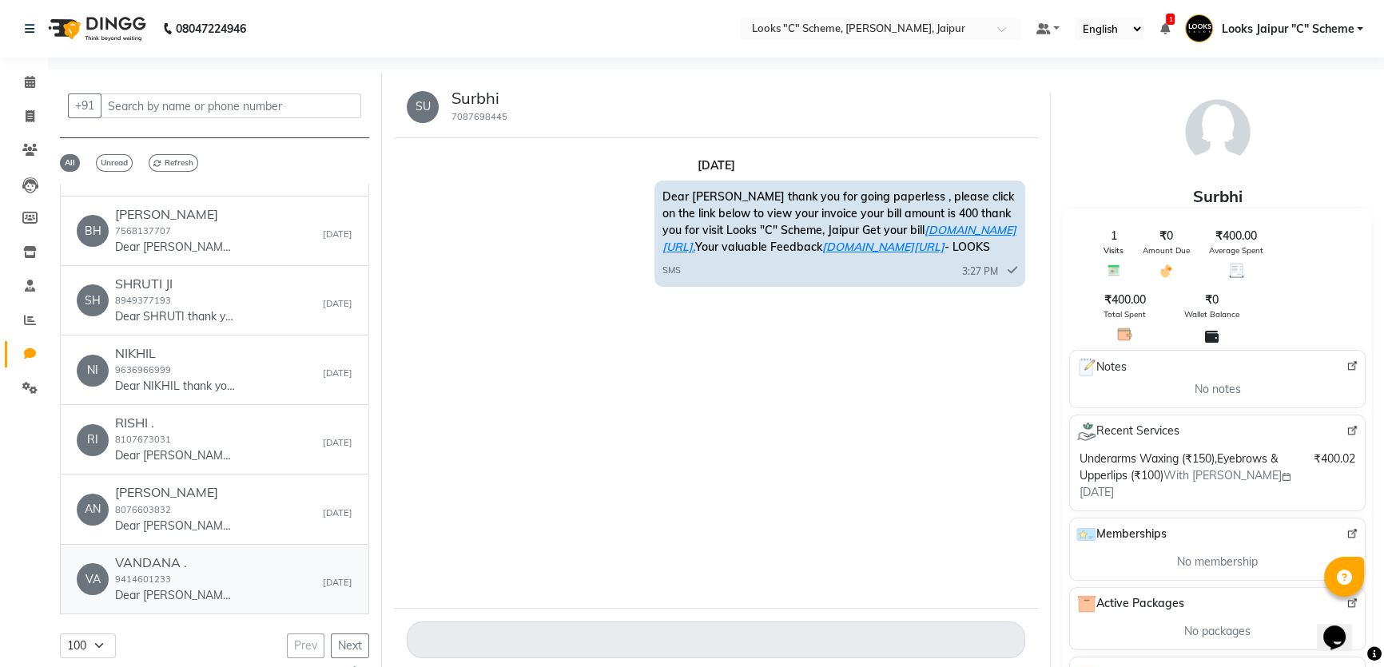
click at [303, 571] on div "VA VANDANA . 9414601233 Dear [PERSON_NAME] thank you for going paperless , plea…" at bounding box center [215, 579] width 276 height 49
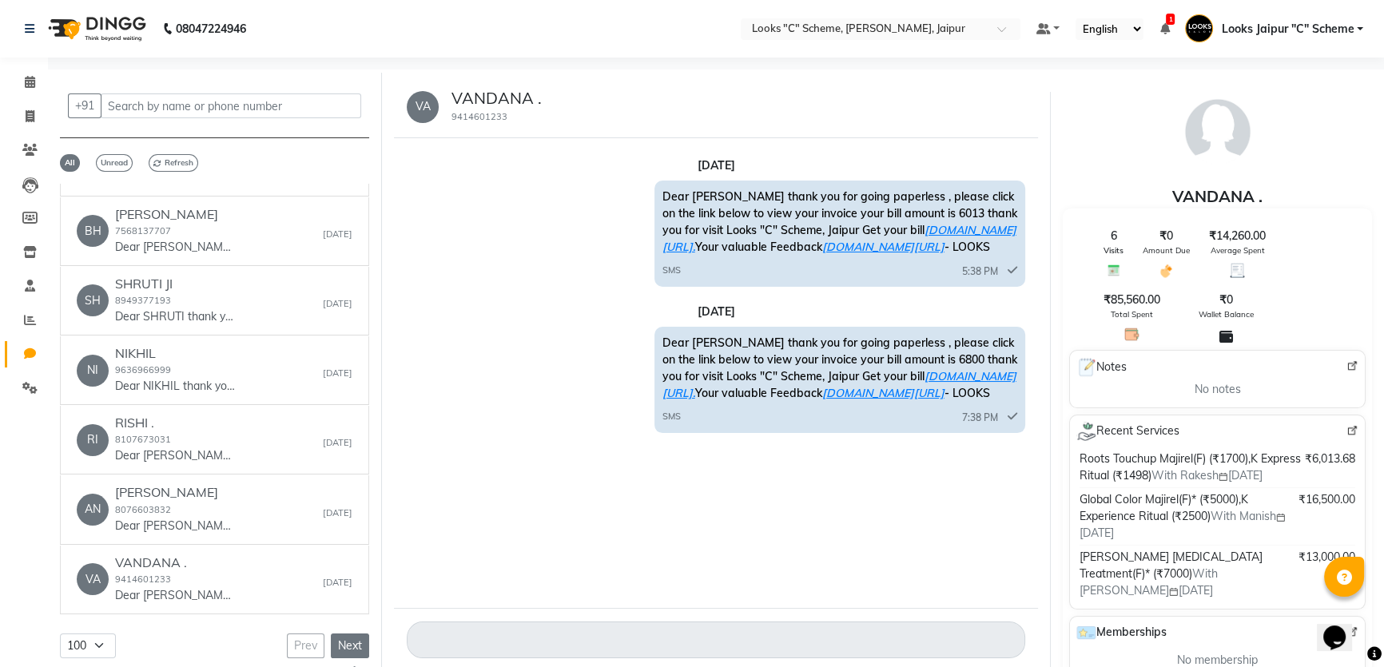
click at [344, 639] on button "Next" at bounding box center [350, 646] width 38 height 25
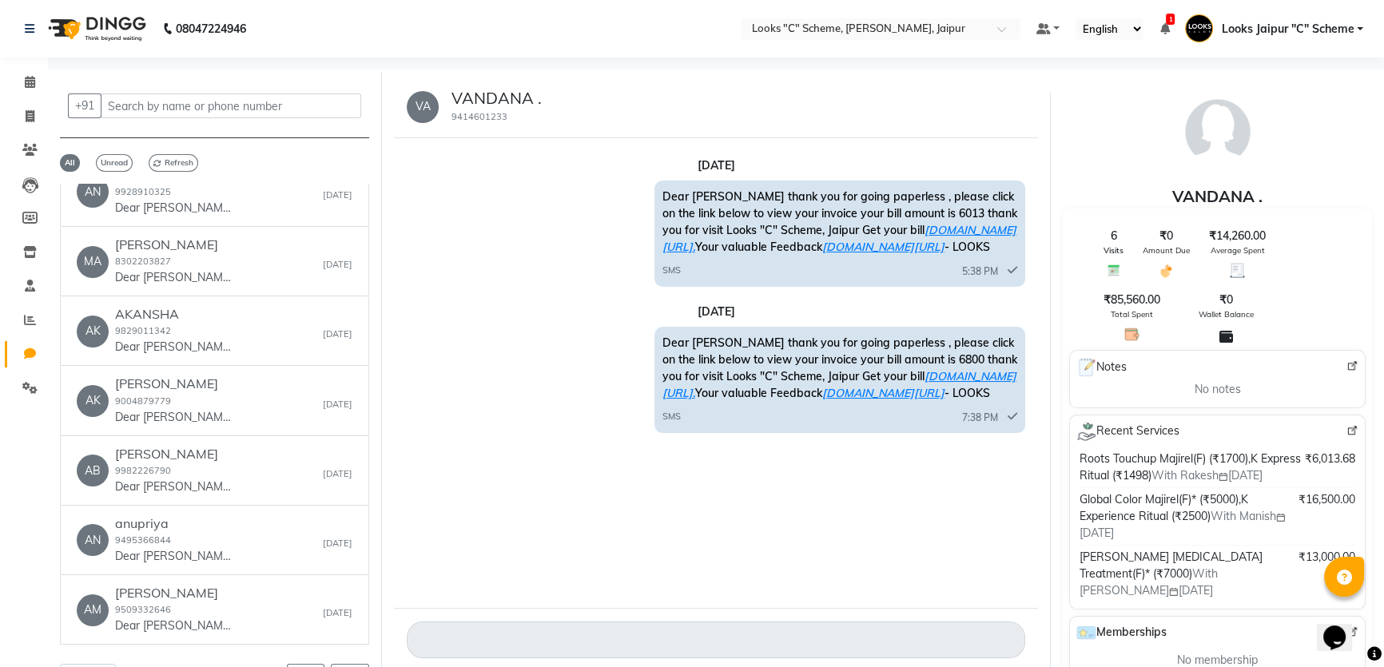
click at [338, 623] on div "MR [PERSON_NAME] 9971944452 Dear MR. thank you for going paperless , please cli…" at bounding box center [214, 427] width 309 height 486
click at [340, 664] on button "Next" at bounding box center [350, 676] width 38 height 25
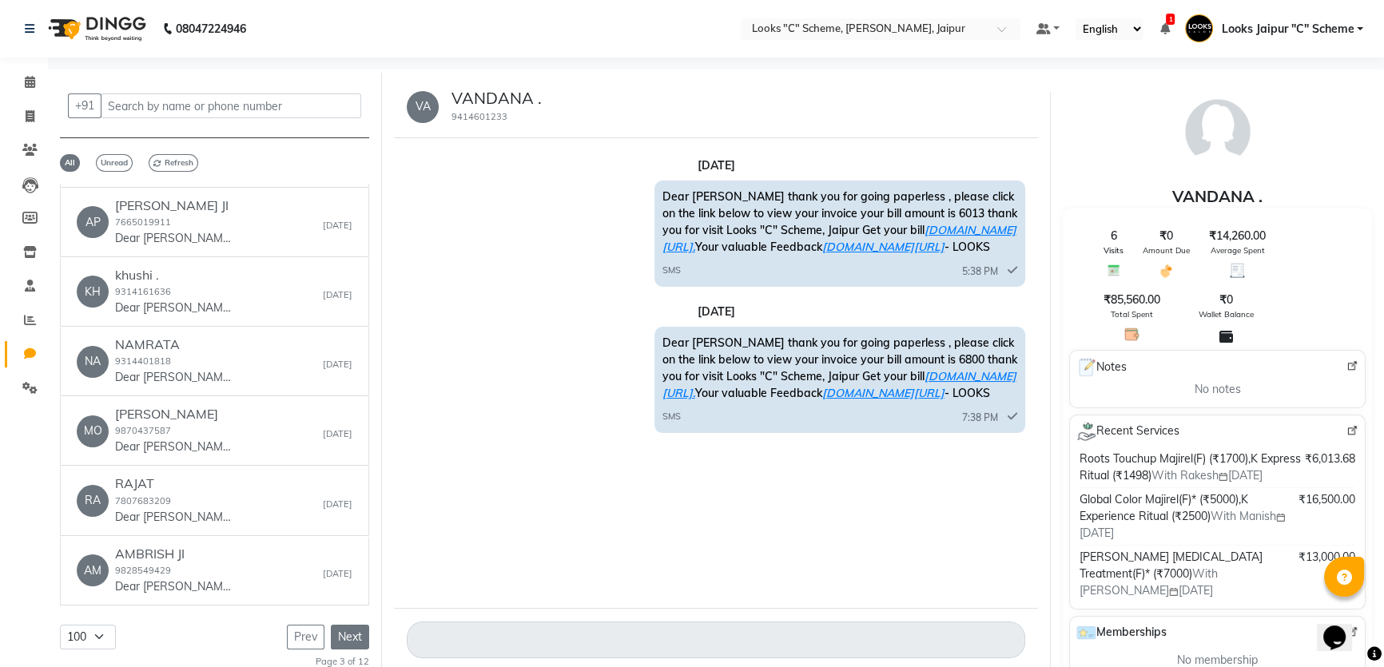
scroll to position [6520, 0]
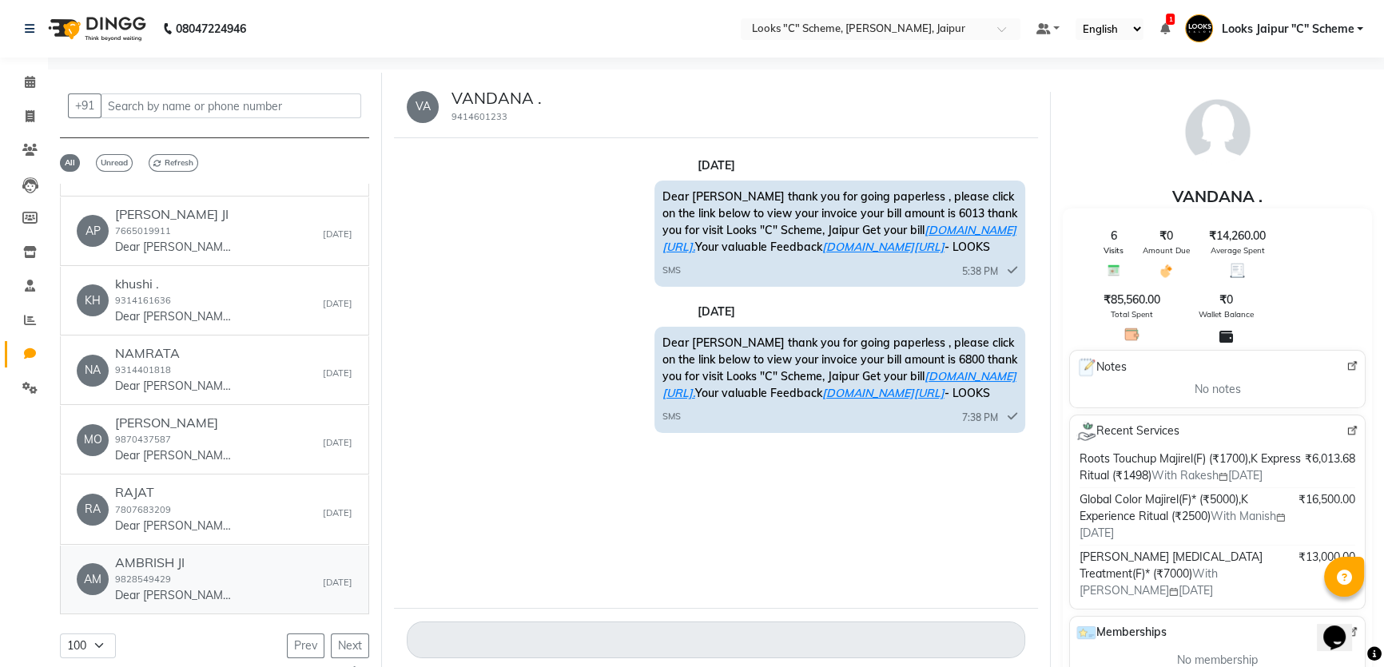
click at [308, 561] on div "AM AMBRISH JI 9828549429 Dear [PERSON_NAME] thank you for going paperless , ple…" at bounding box center [215, 579] width 276 height 49
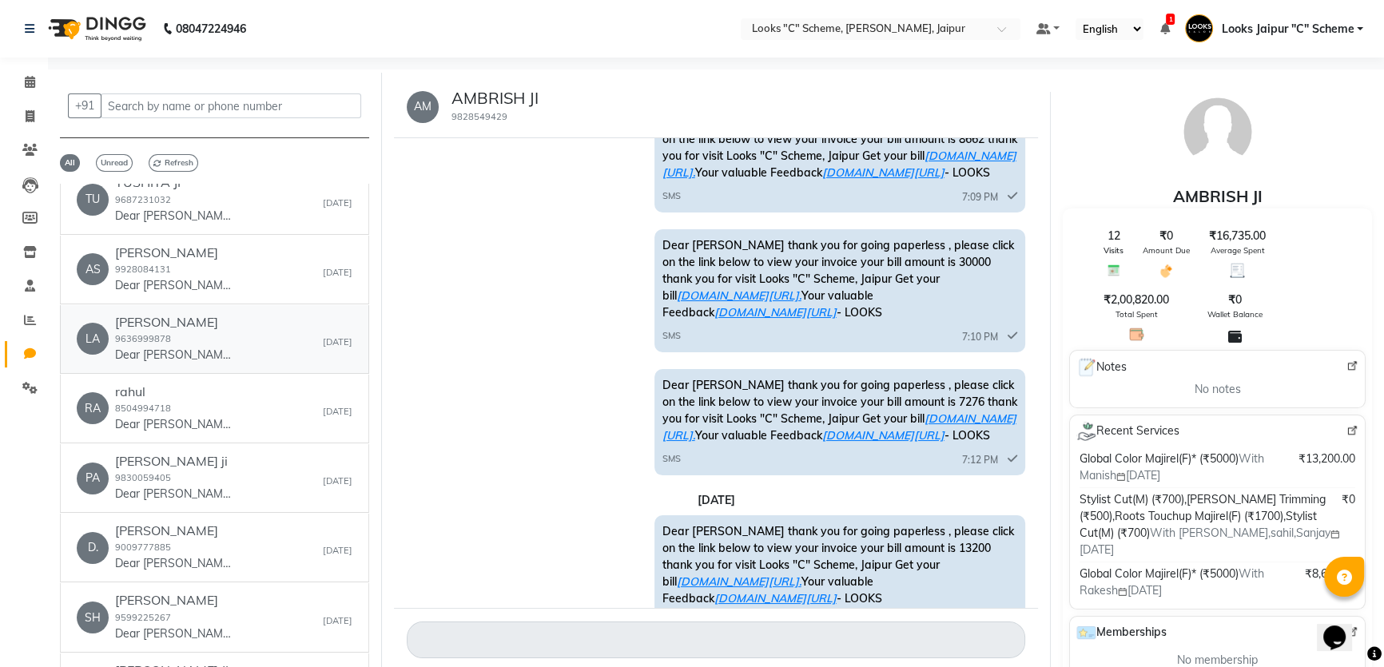
scroll to position [5794, 0]
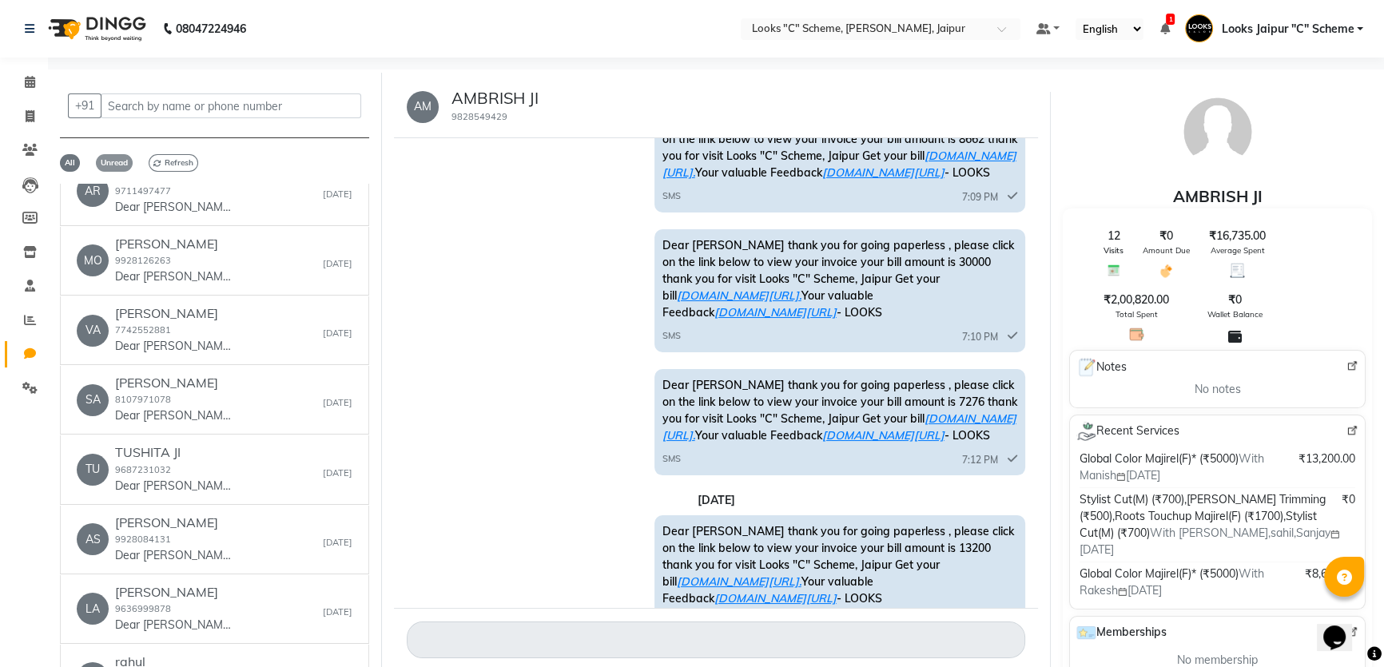
click at [122, 161] on span "Unread" at bounding box center [114, 163] width 37 height 18
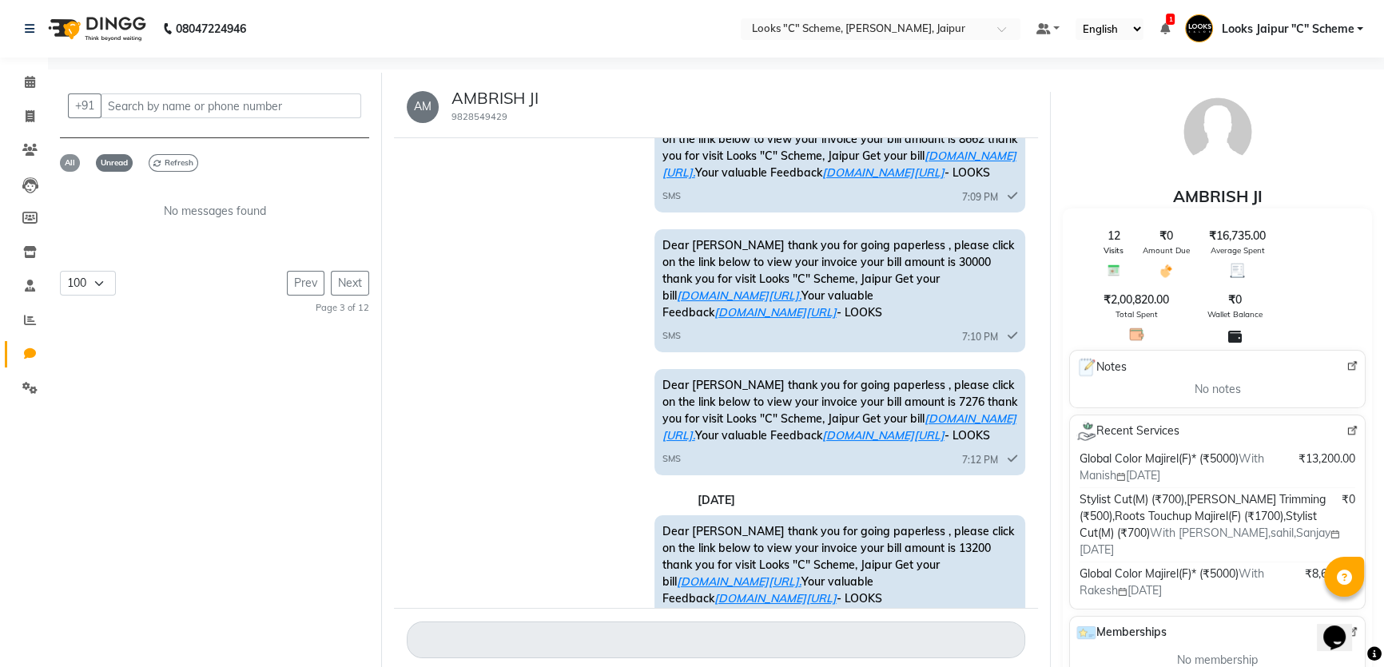
click at [65, 162] on span "All" at bounding box center [70, 163] width 20 height 18
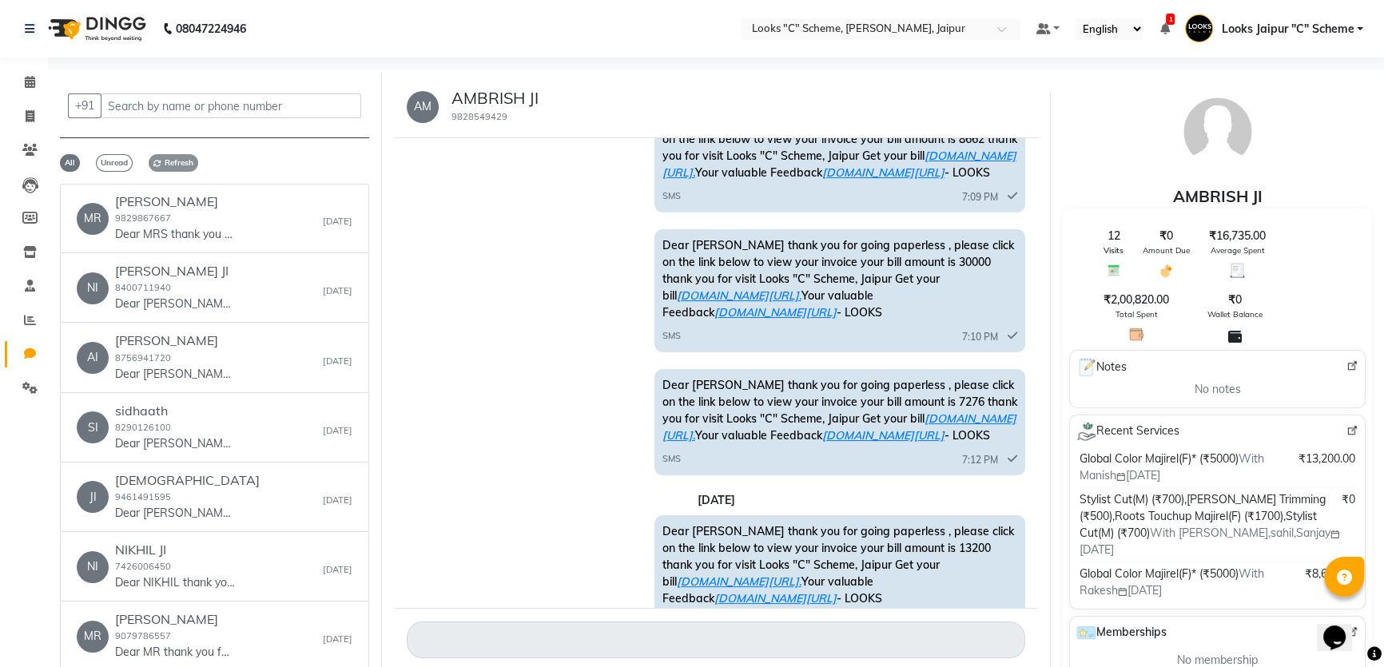
click at [184, 163] on span "Refresh" at bounding box center [174, 163] width 50 height 18
click at [32, 113] on icon at bounding box center [30, 116] width 9 height 12
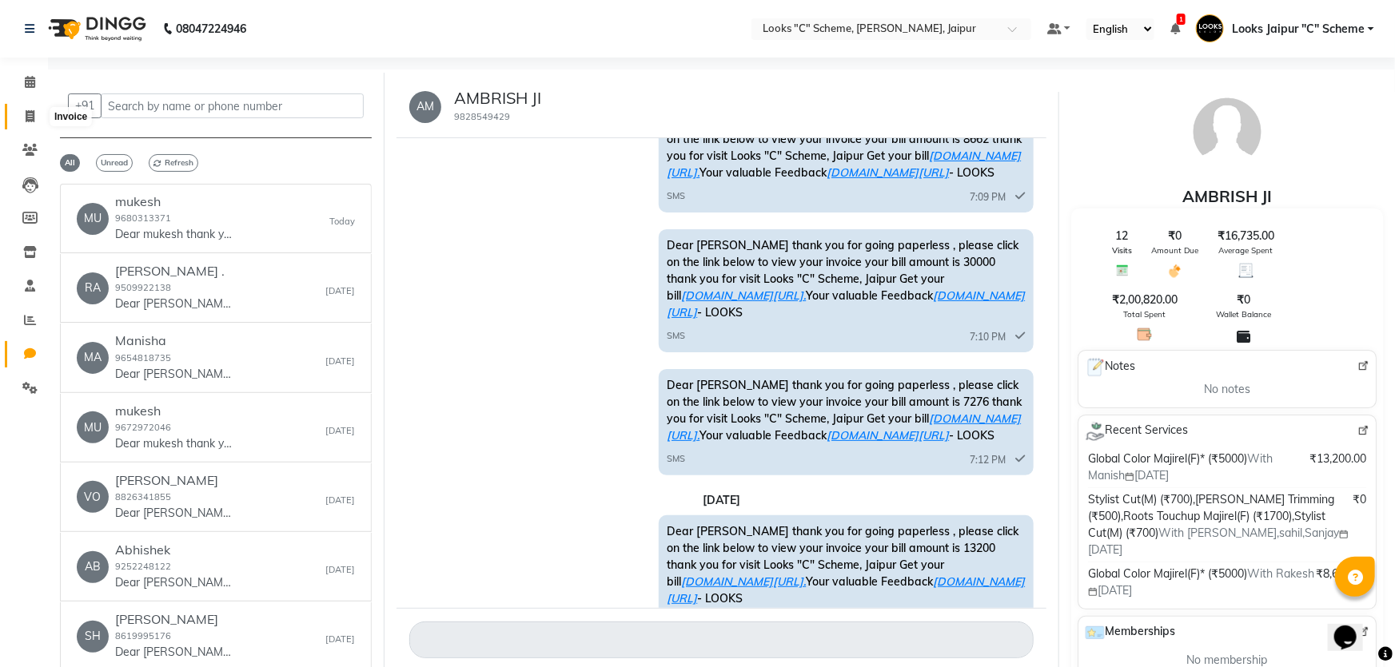
select select "4315"
select select "service"
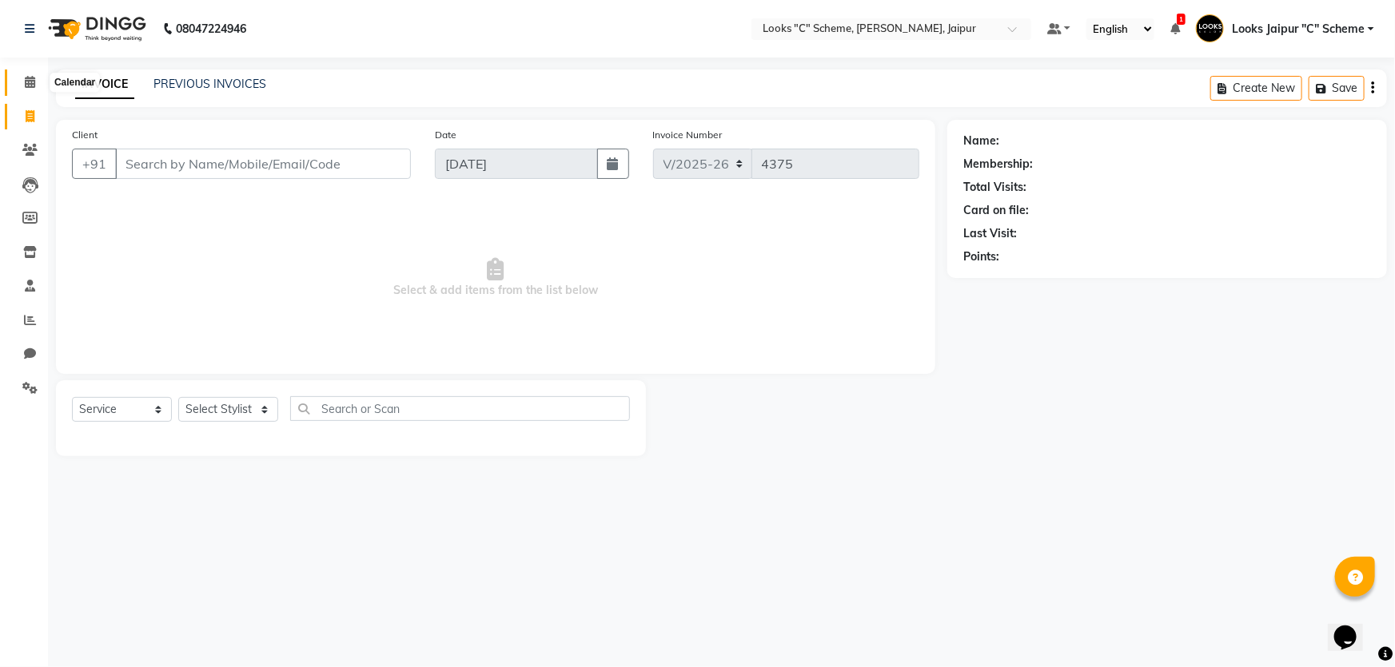
click at [36, 87] on span at bounding box center [30, 83] width 28 height 18
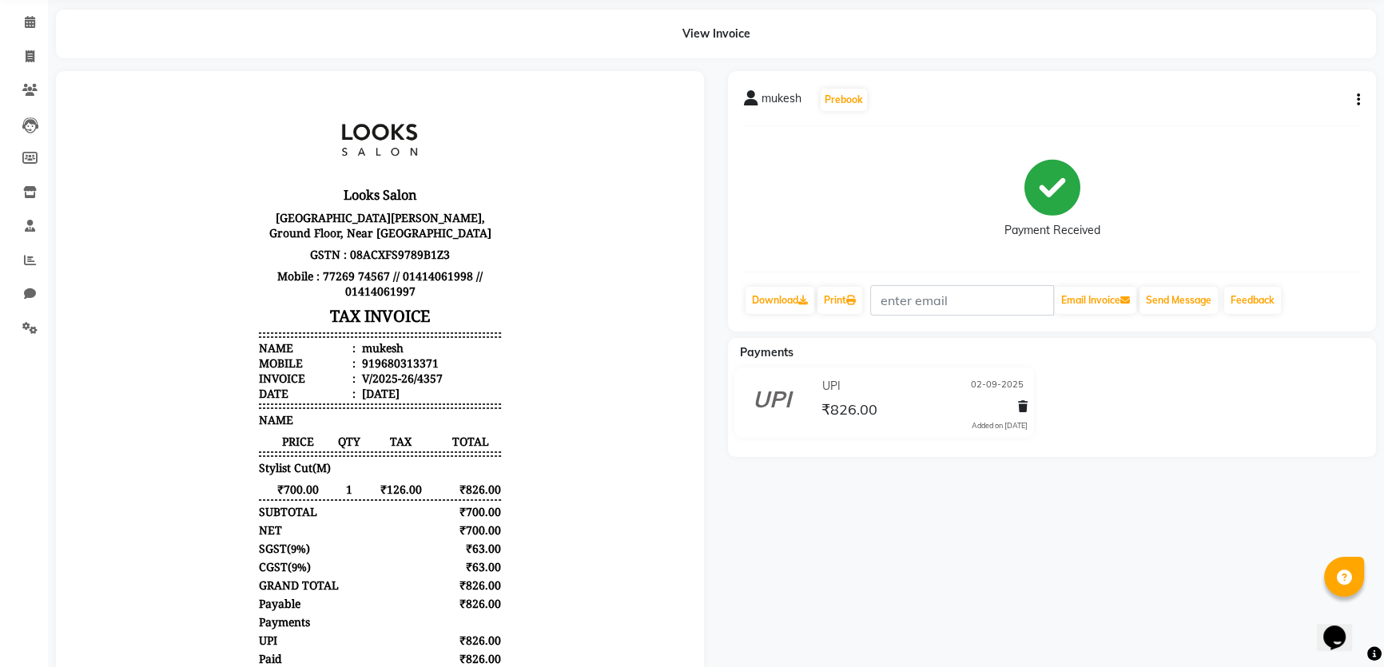
scroll to position [199, 0]
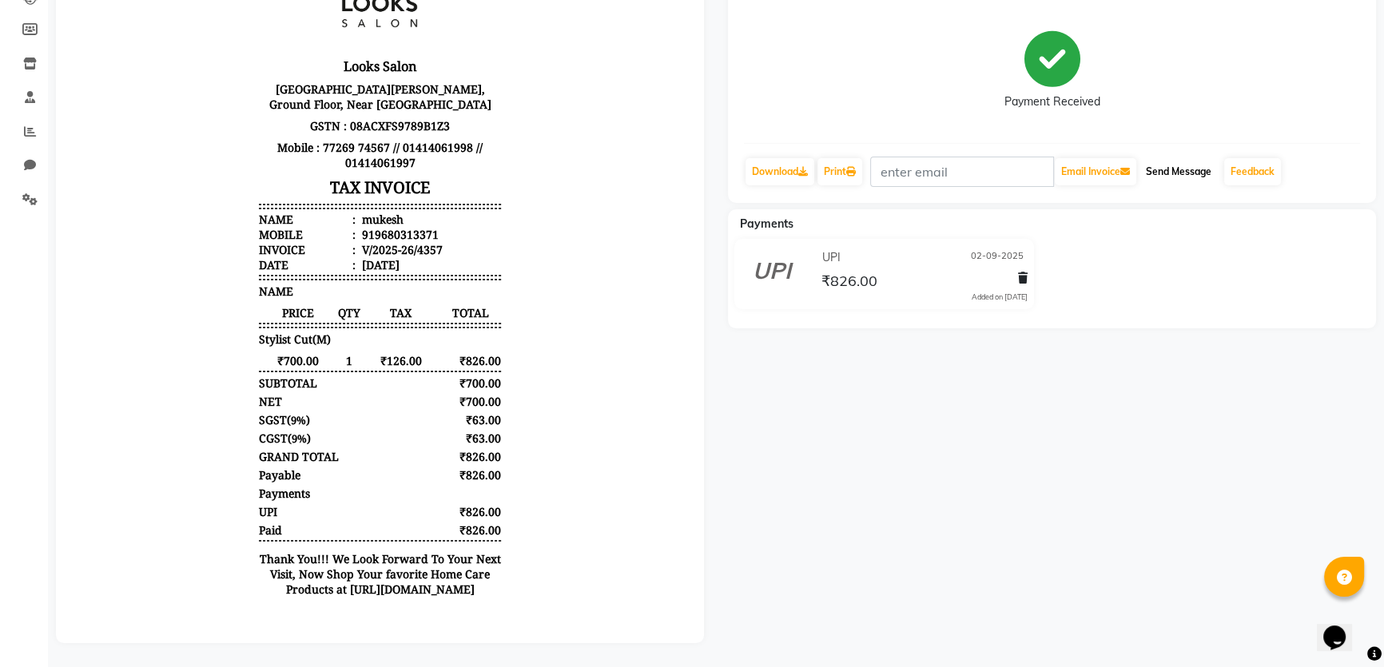
click at [1189, 163] on button "Send Message" at bounding box center [1179, 171] width 78 height 27
click at [34, 159] on icon at bounding box center [30, 165] width 12 height 12
select select "100"
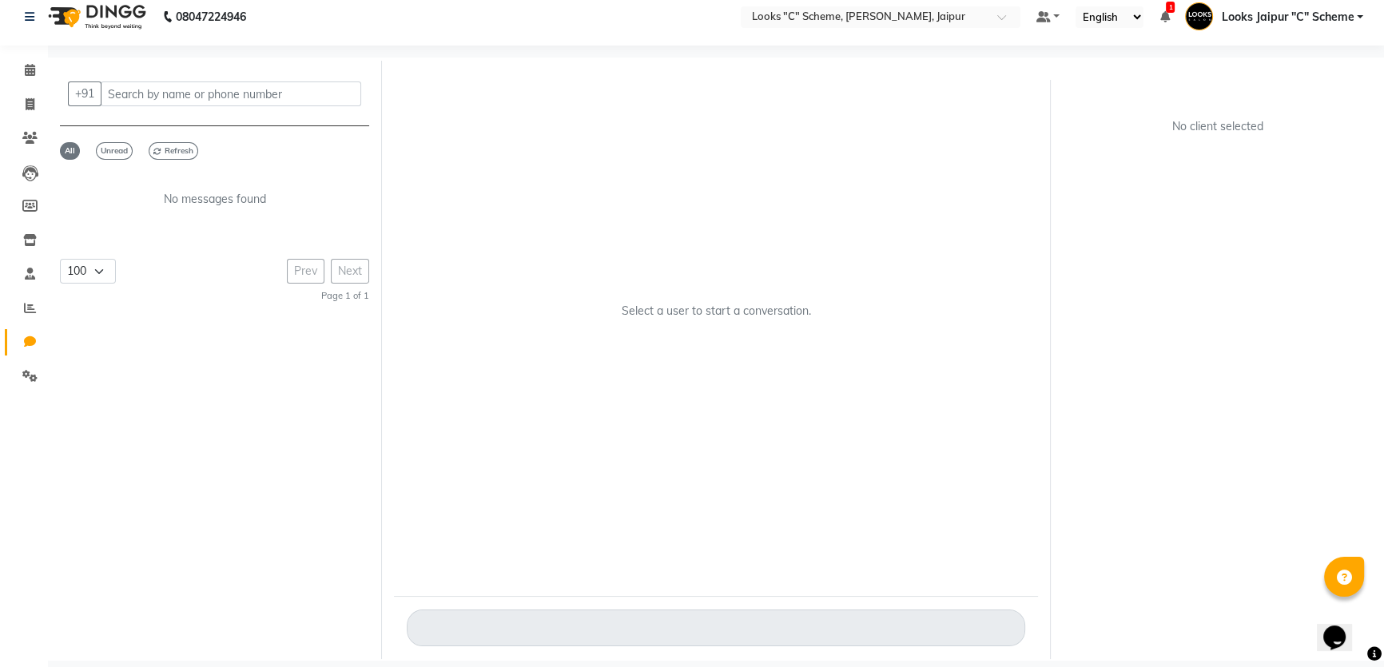
scroll to position [11, 0]
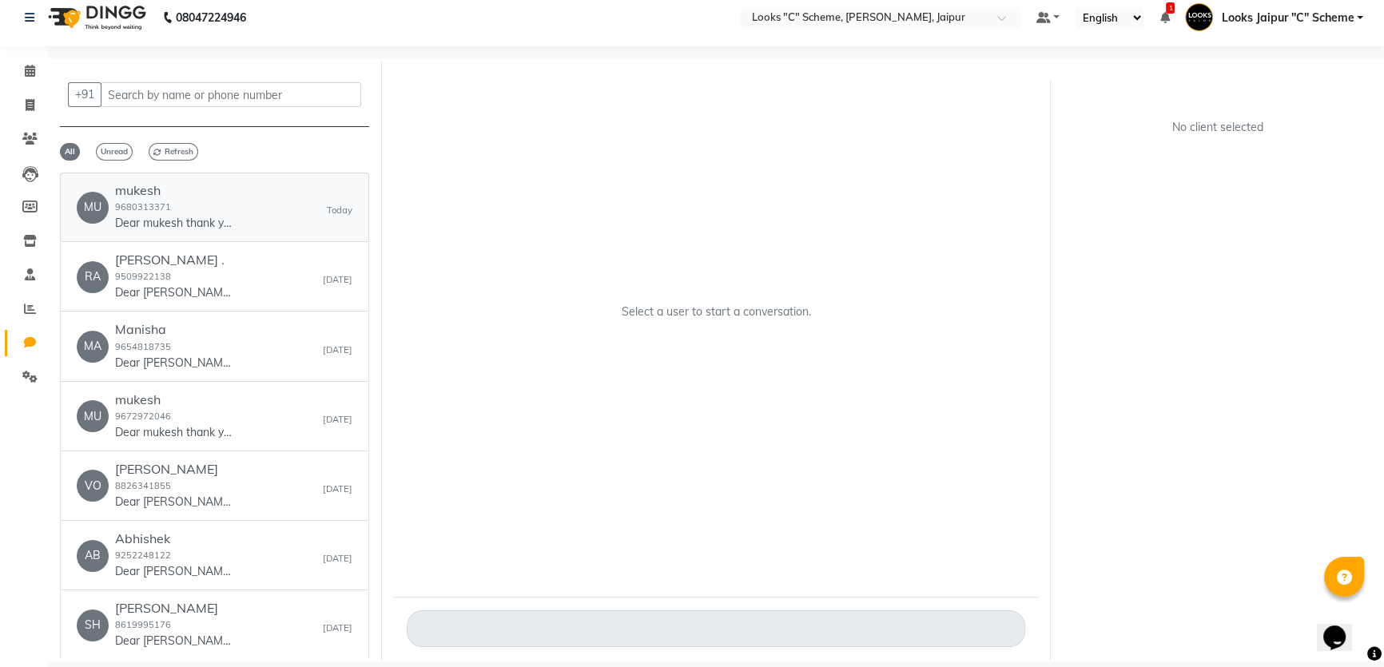
click at [201, 199] on div "mukesh 9680313371 Dear mukesh thank you for going paperless , please click on t…" at bounding box center [175, 207] width 120 height 49
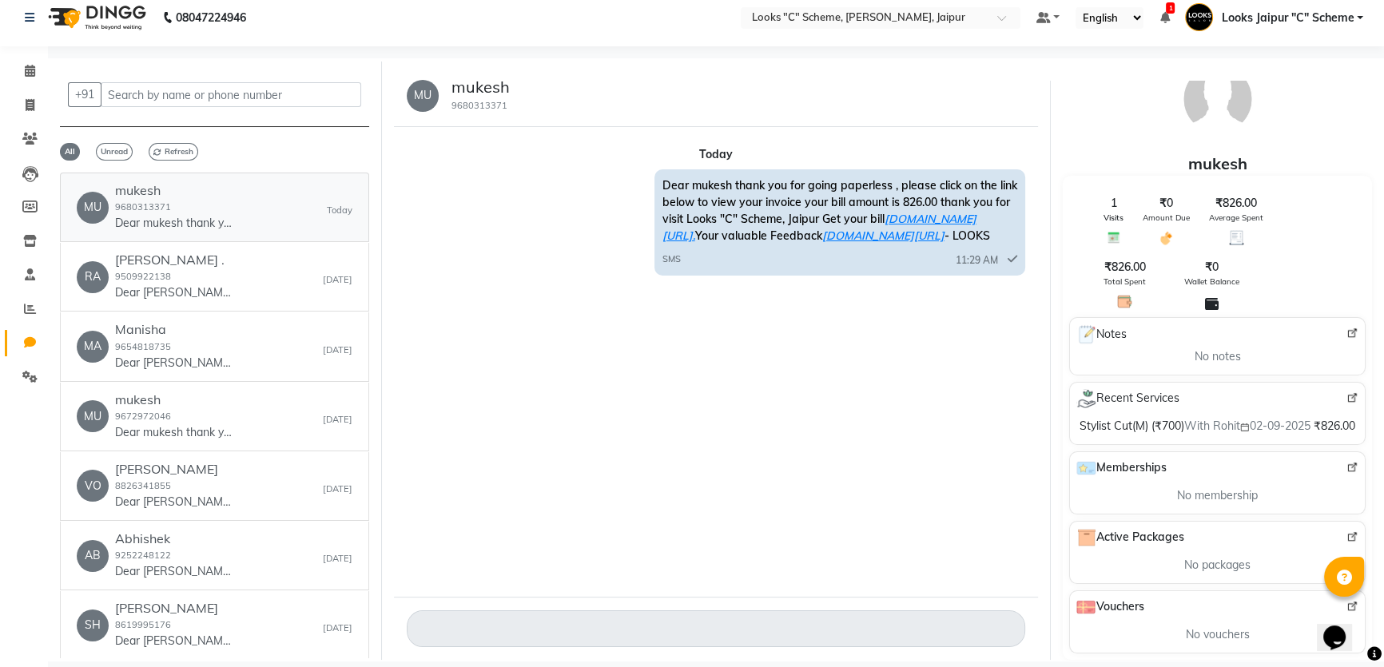
scroll to position [0, 0]
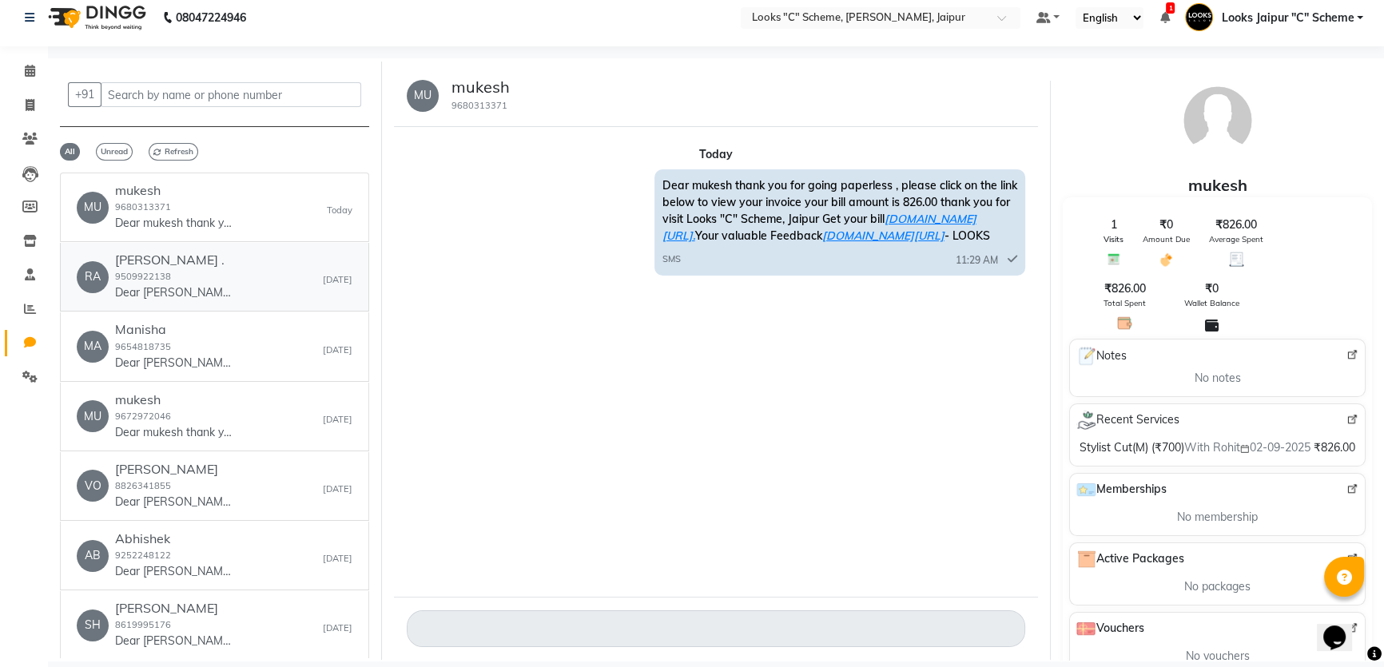
click at [323, 285] on small "[DATE]" at bounding box center [338, 280] width 30 height 14
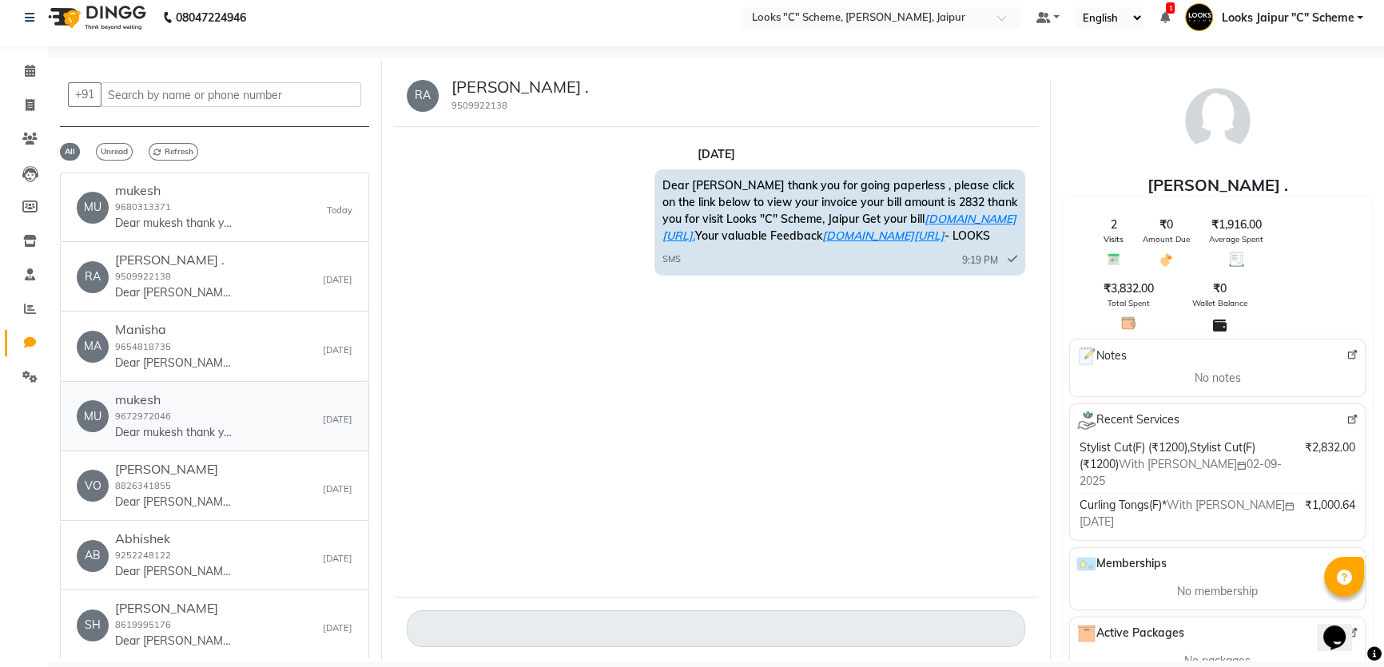
click at [272, 404] on div "MU mukesh 9672972046 Dear mukesh thank you for going paperless , please click o…" at bounding box center [215, 416] width 276 height 49
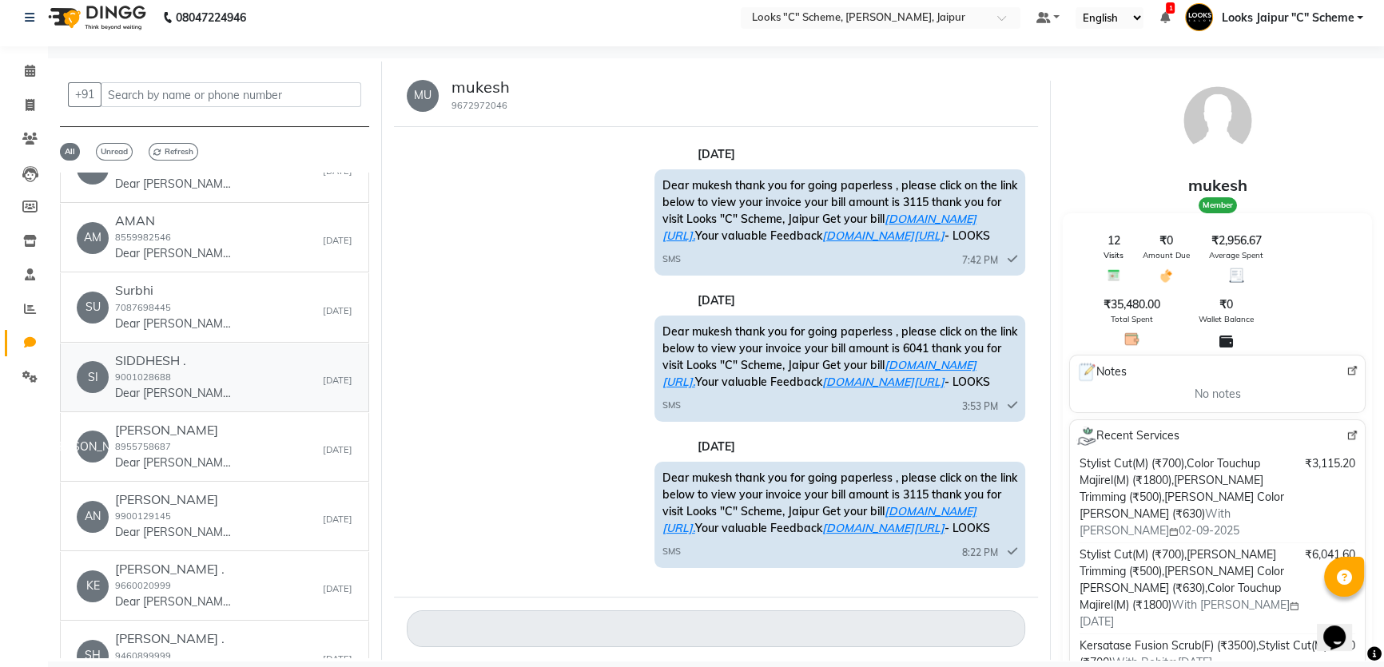
scroll to position [1162, 0]
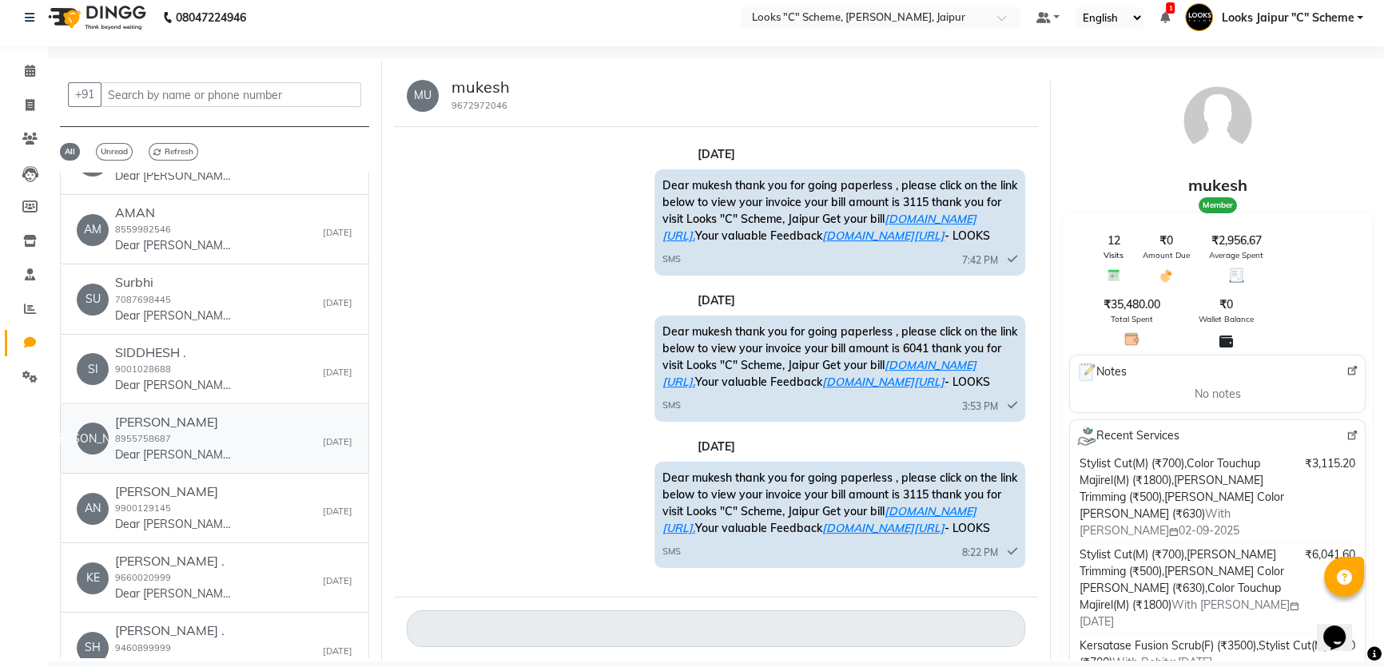
click at [291, 432] on div "JA JAI VARDHAN 8955758687 Dear JAI thank you for going paperless , please click…" at bounding box center [215, 439] width 276 height 49
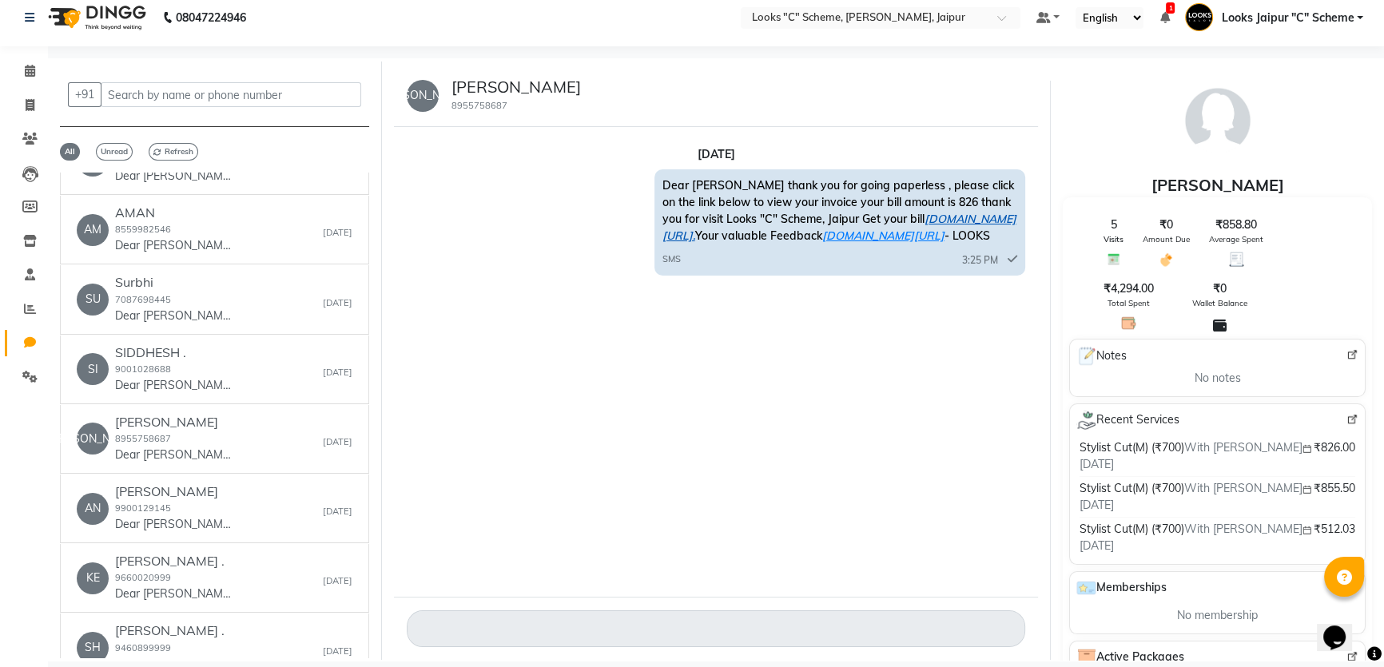
click at [930, 220] on link "ww4.in/a?c=M5mNME." at bounding box center [839, 227] width 354 height 31
click at [922, 219] on link "ww4.in/a?c=M5mNME." at bounding box center [839, 227] width 354 height 31
click at [207, 379] on p "Dear [PERSON_NAME] thank you for going paperless , please click on the link bel…" at bounding box center [175, 385] width 120 height 17
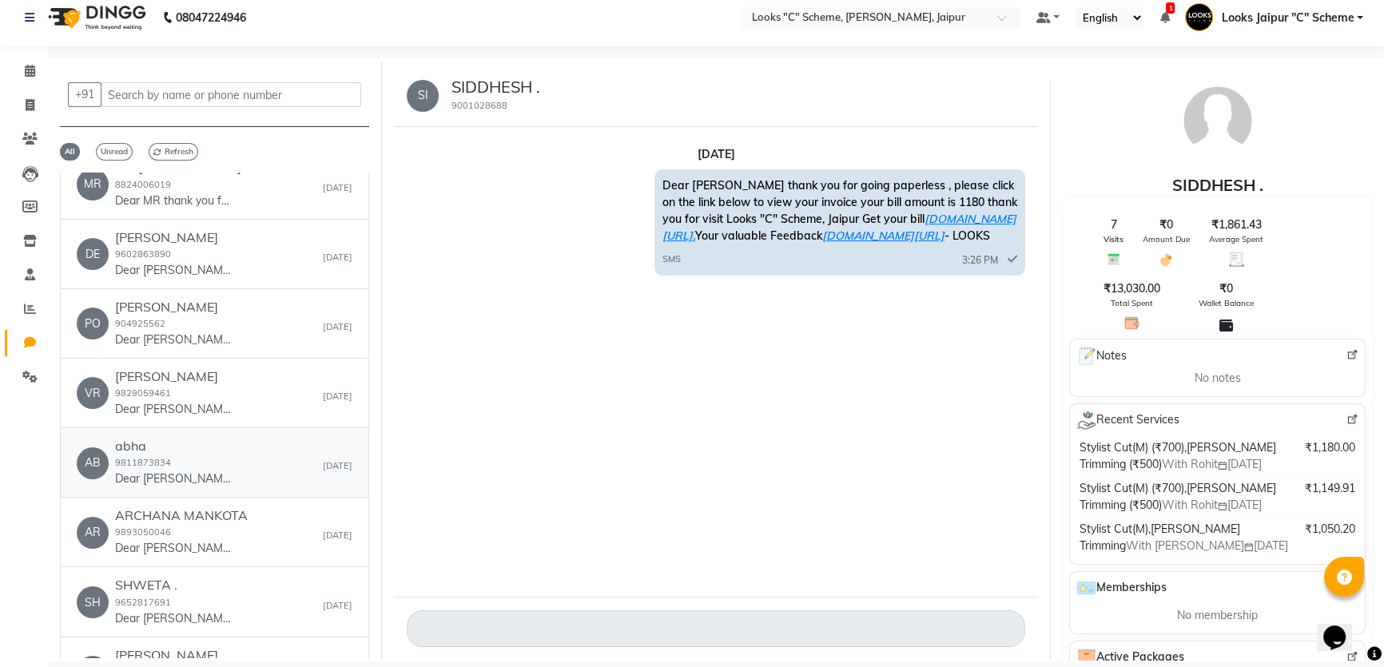
scroll to position [508, 0]
click at [309, 406] on div "VR vrinda 9829059461 Dear vrinda thank you for going paperless , please click o…" at bounding box center [215, 396] width 276 height 49
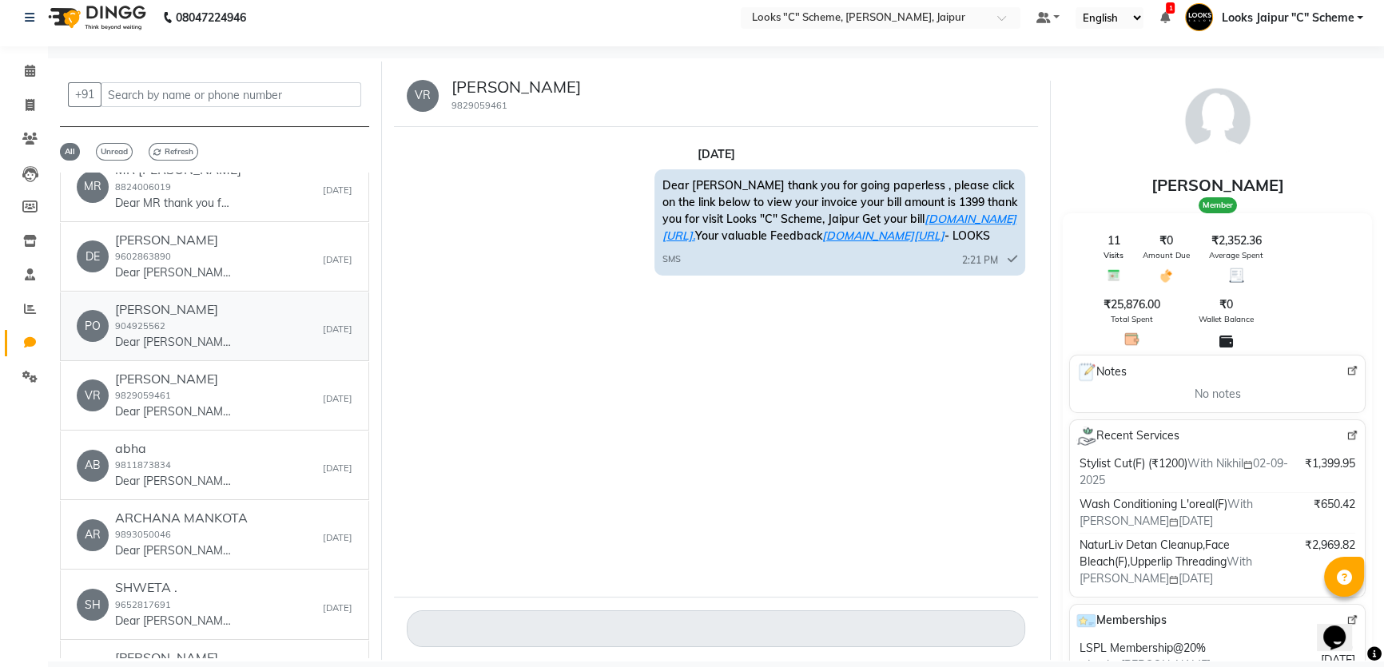
click at [288, 336] on div "PO POOJA SHARMA 904925562 Dear POOJA thank you for going paperless , please cli…" at bounding box center [215, 326] width 276 height 49
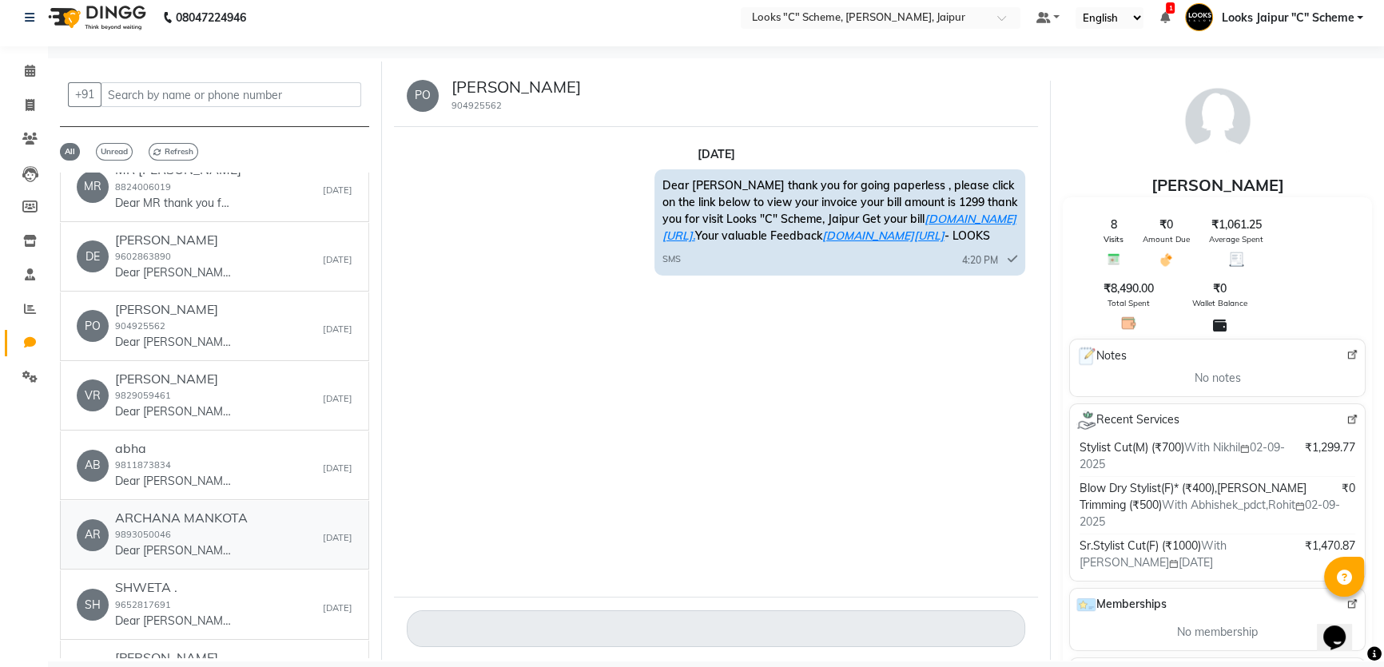
click at [213, 527] on div "ARCHANA MANKOTA 9893050046 Dear ARCHANA thank you for going paperless , please …" at bounding box center [181, 535] width 133 height 49
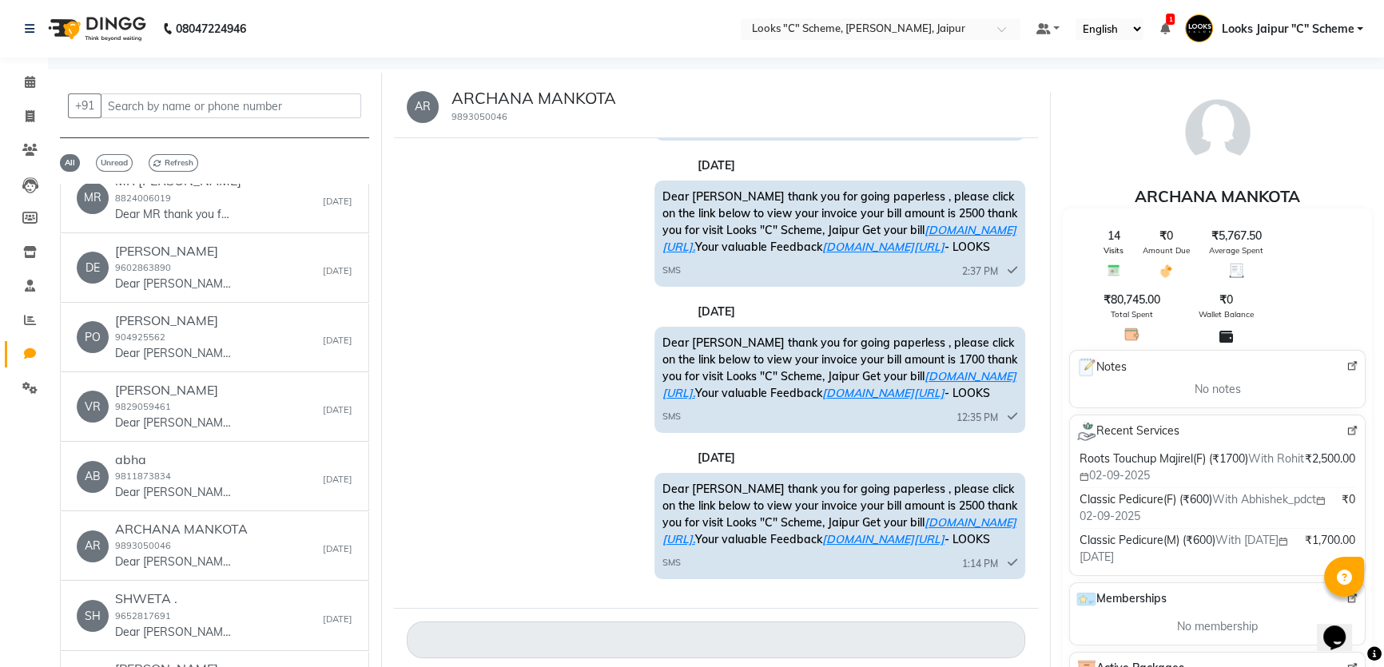
click at [490, 306] on div "[DATE]" at bounding box center [716, 312] width 619 height 17
click at [162, 167] on span "Refresh" at bounding box center [174, 163] width 50 height 18
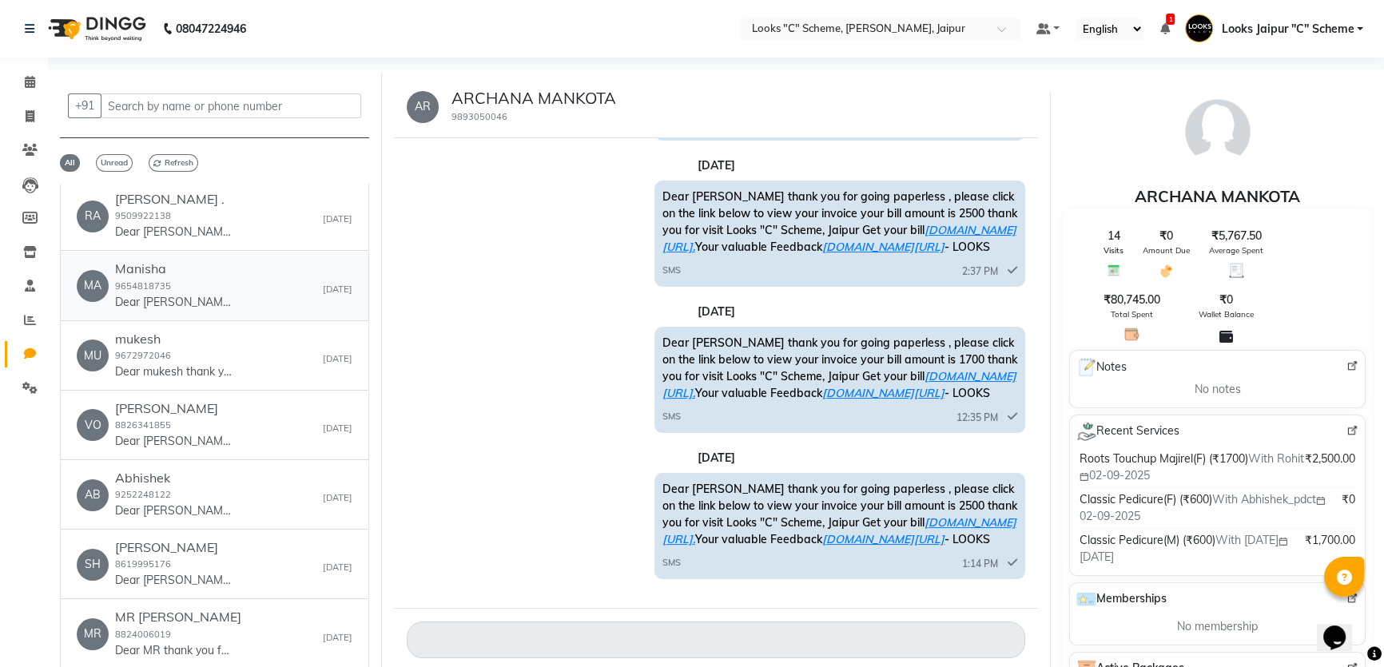
scroll to position [0, 0]
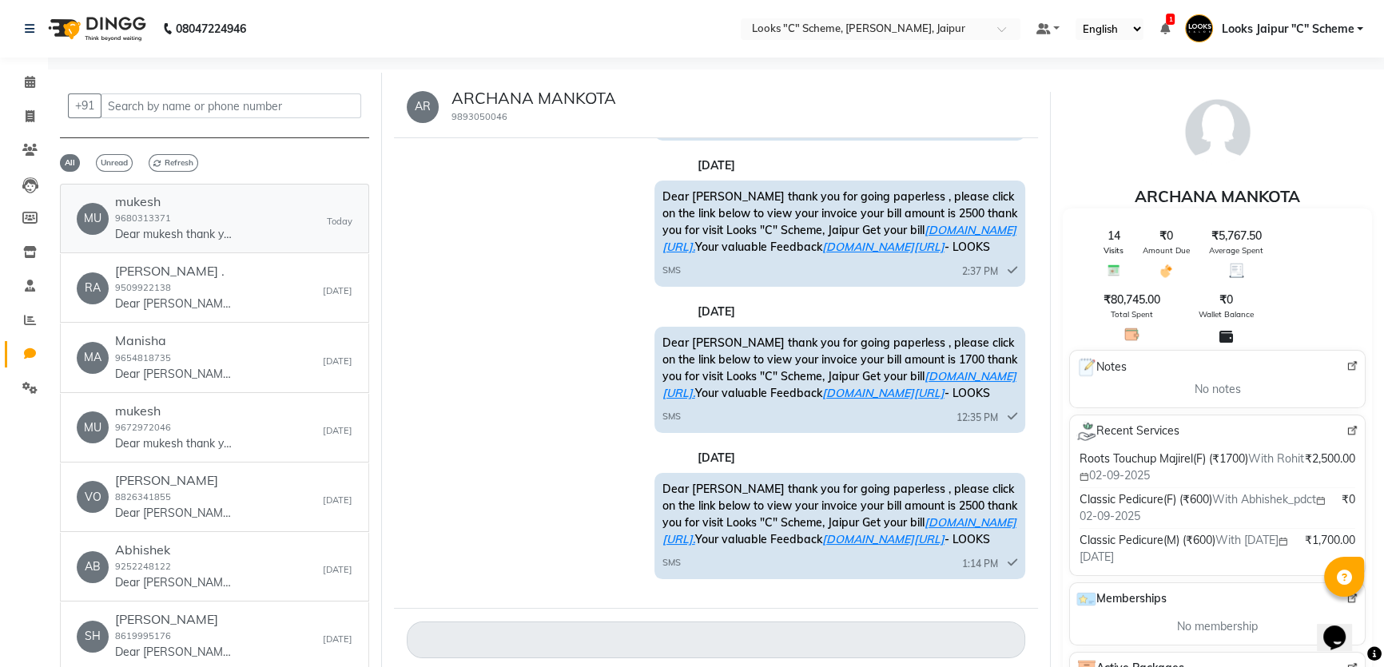
click at [272, 229] on div "MU mukesh 9680313371 Dear mukesh thank you for going paperless , please click o…" at bounding box center [215, 218] width 276 height 49
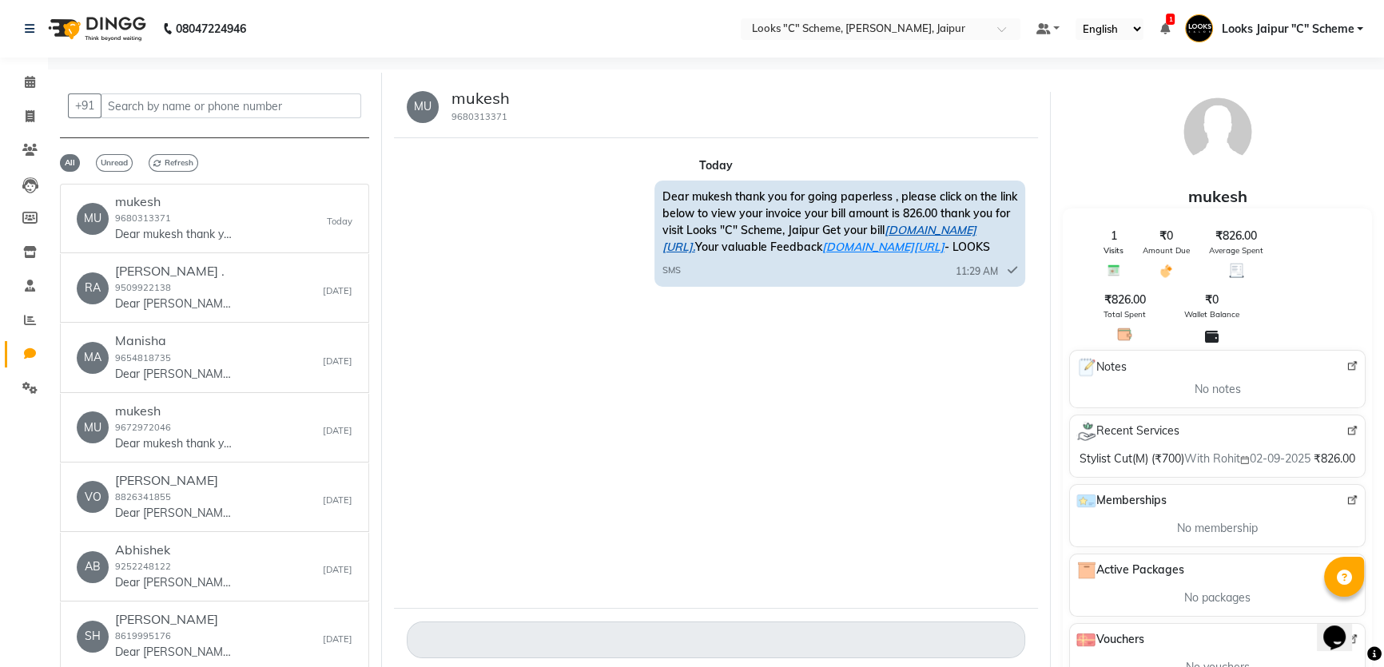
click at [941, 232] on link "ww4.in/a?c=0Mrbzl." at bounding box center [819, 238] width 314 height 31
